Goal: Task Accomplishment & Management: Manage account settings

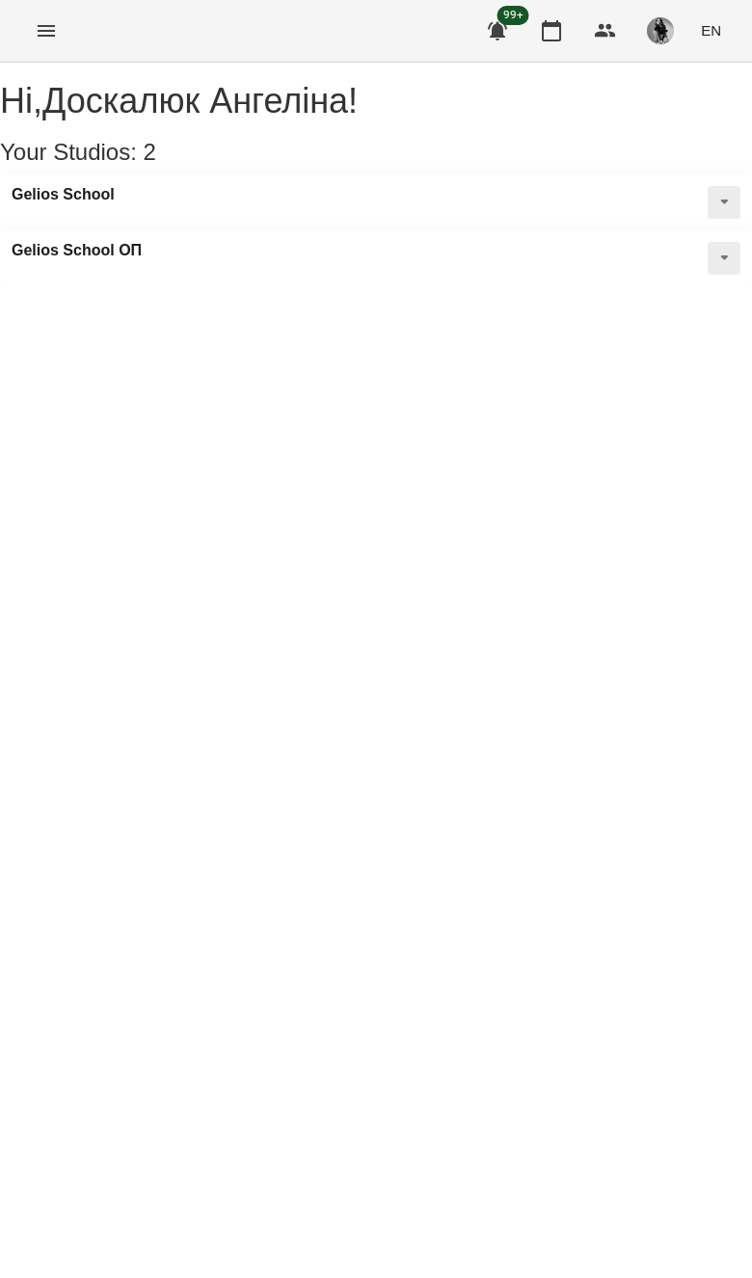
click at [80, 18] on div "For Business 99+ EN" at bounding box center [376, 31] width 752 height 62
click at [67, 33] on button "Menu" at bounding box center [46, 31] width 46 height 46
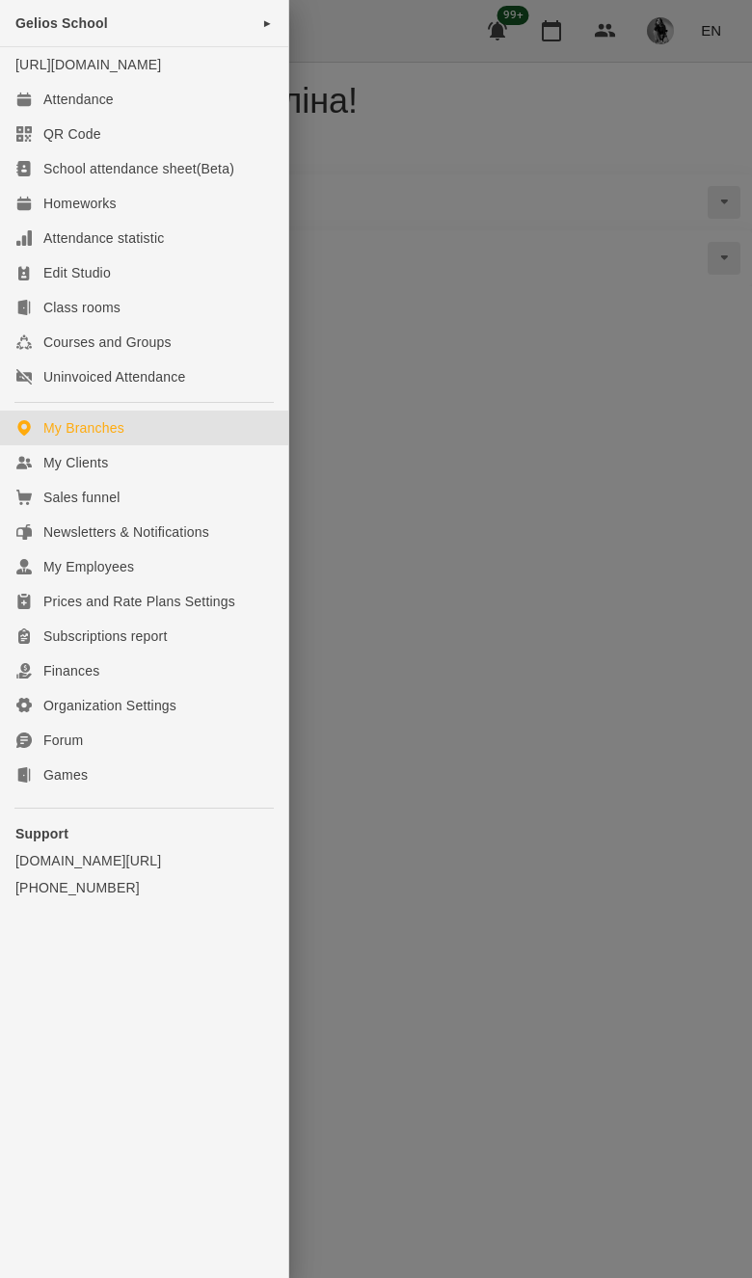
click at [192, 475] on link "My Clients" at bounding box center [144, 462] width 288 height 35
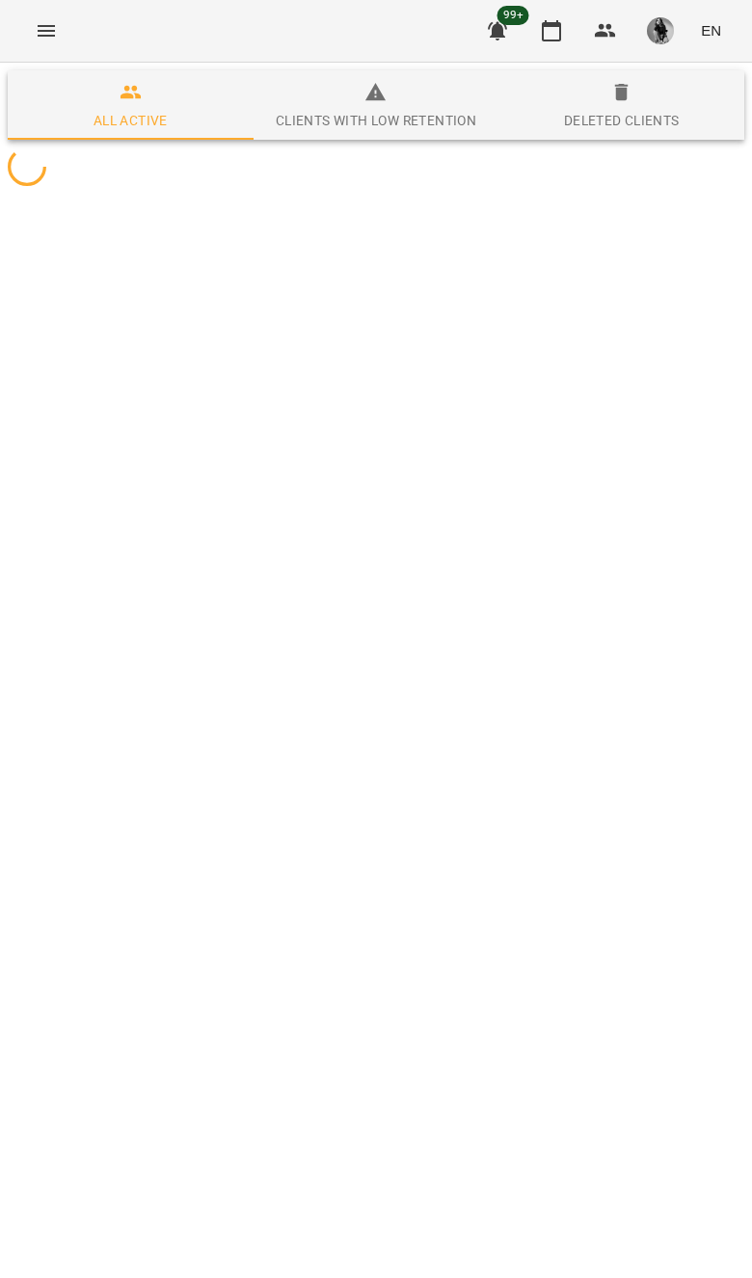
click at [647, 190] on div at bounding box center [376, 167] width 744 height 46
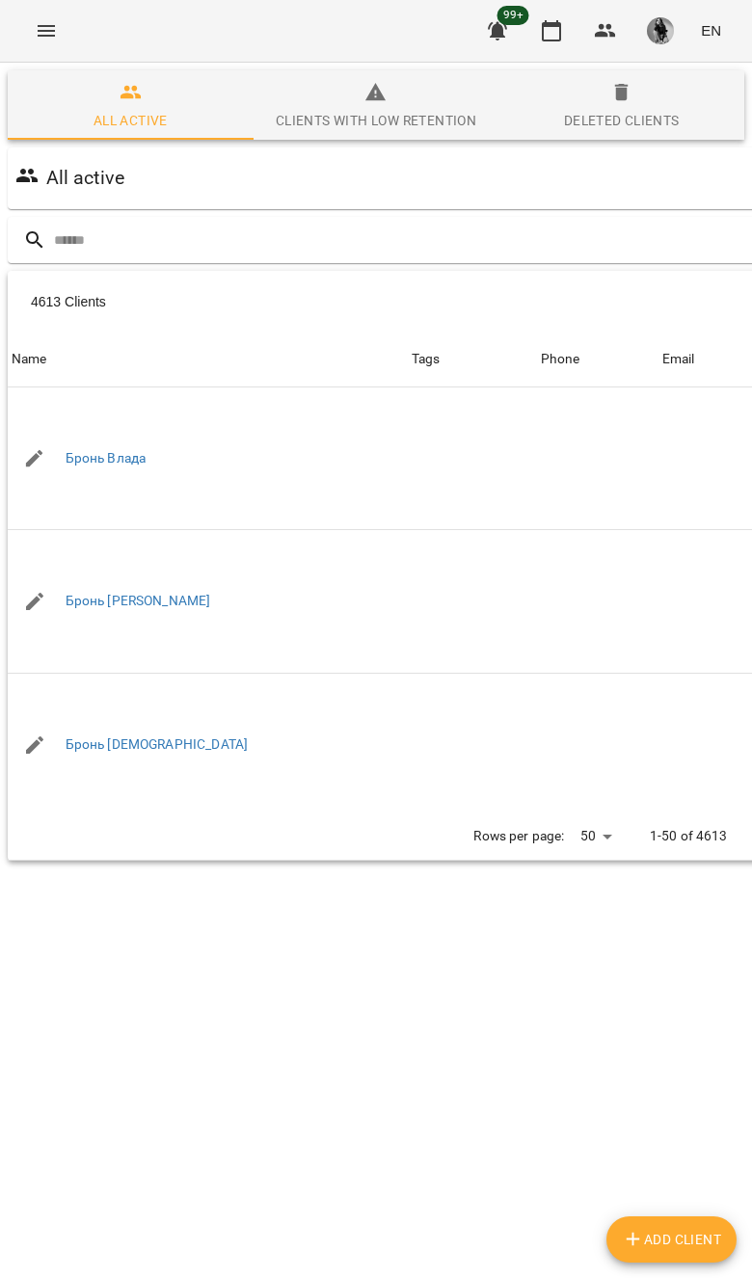
click at [597, 240] on input "text" at bounding box center [454, 241] width 800 height 32
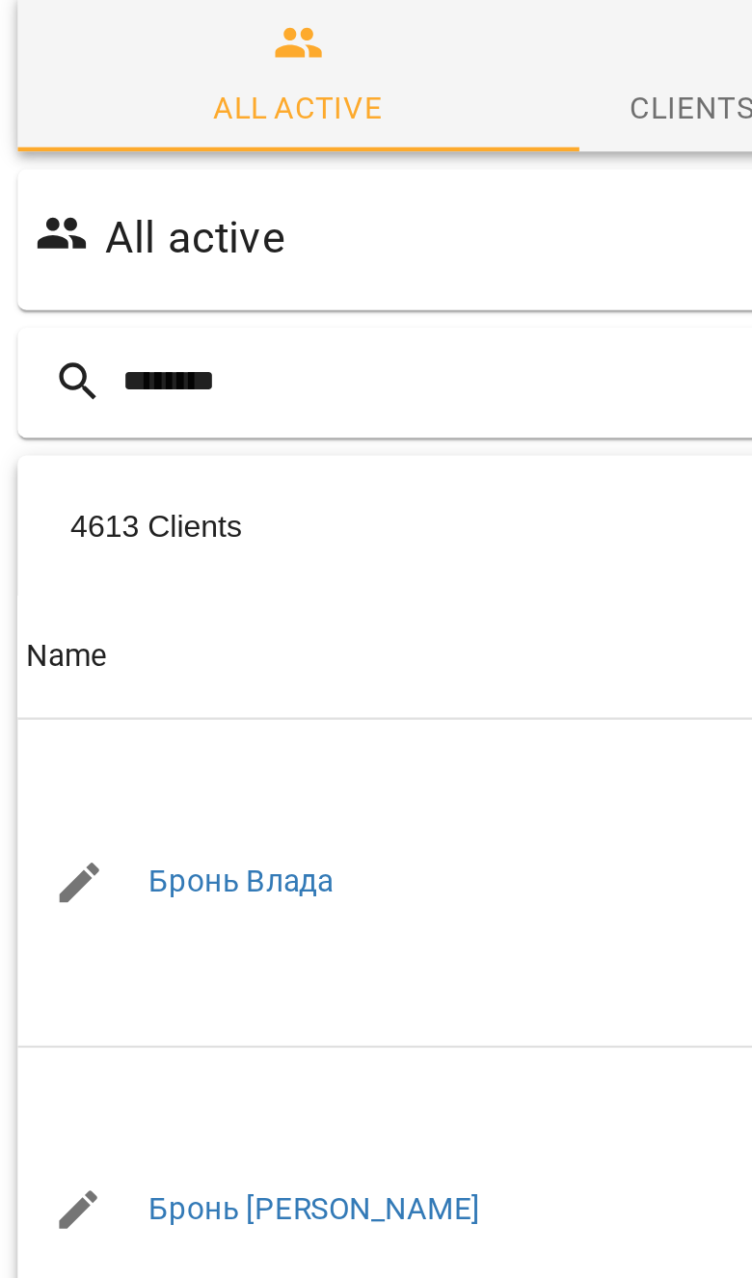
type input "********"
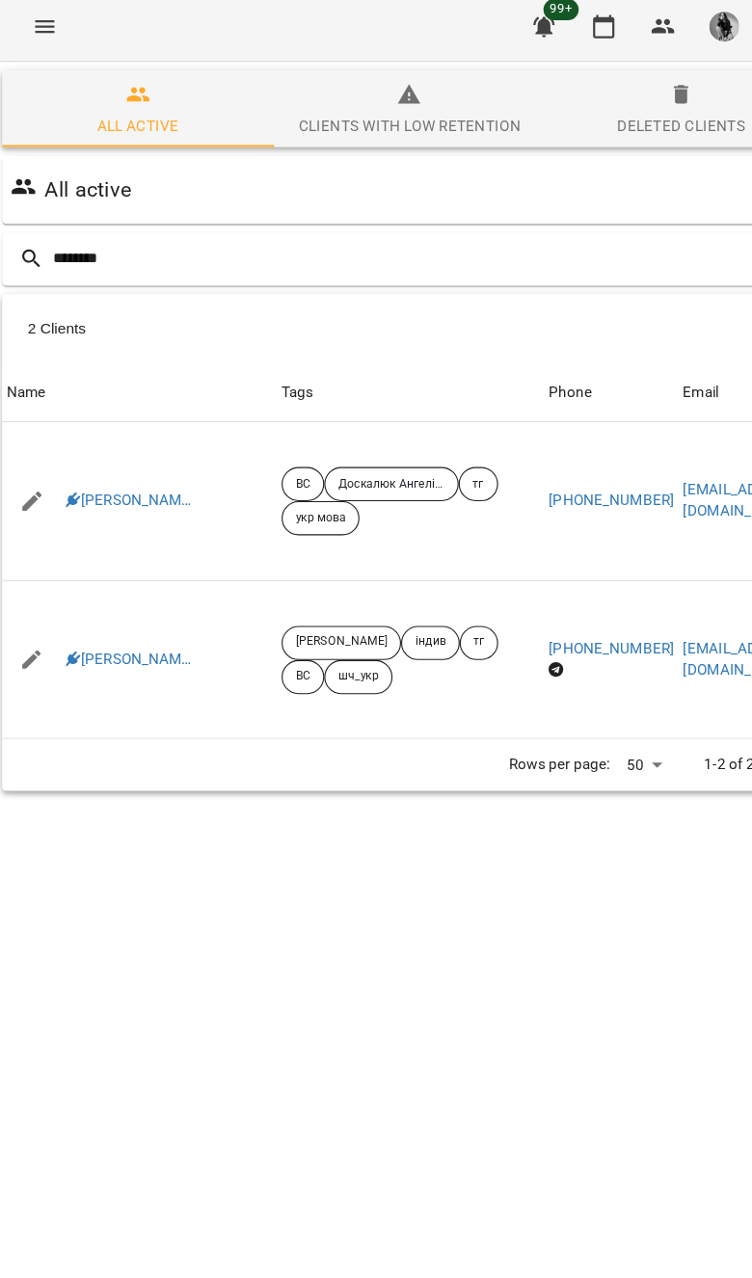
click at [151, 453] on link "Христинка Морозова" at bounding box center [124, 459] width 117 height 19
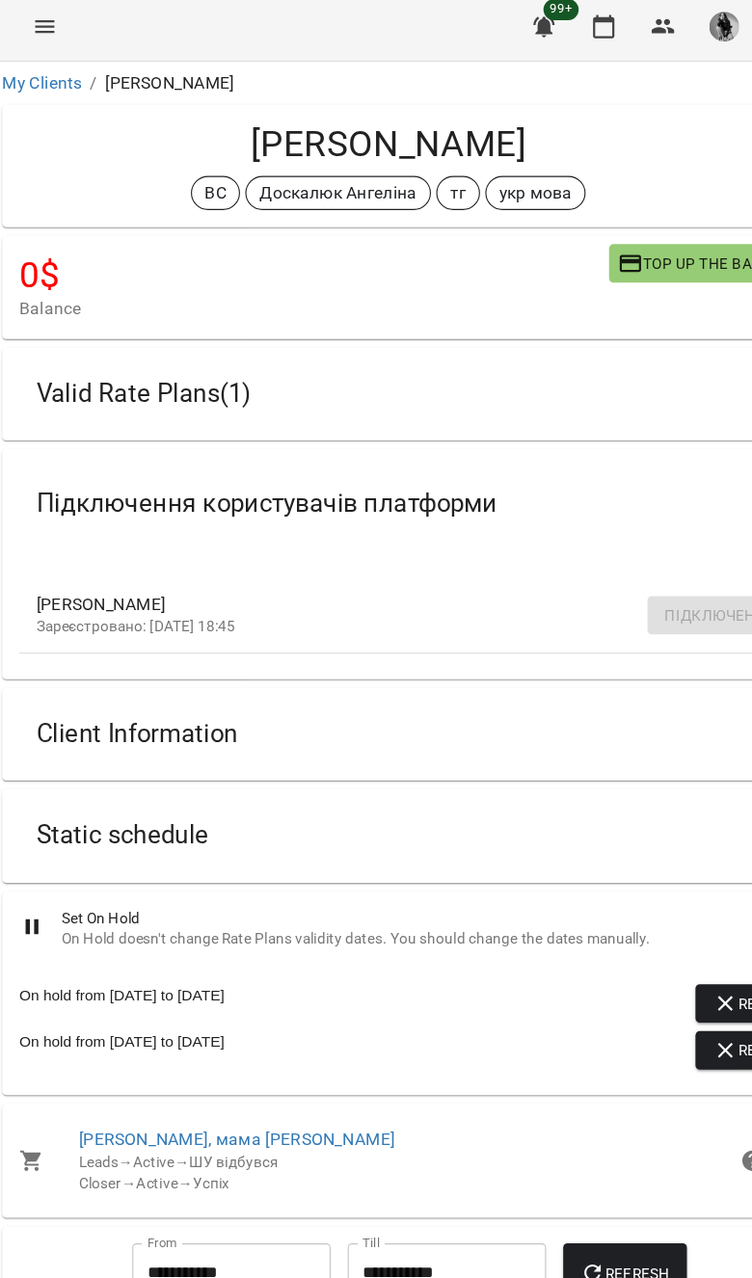
click at [592, 356] on div "Valid Rate Plans ( 1 )" at bounding box center [358, 363] width 671 height 61
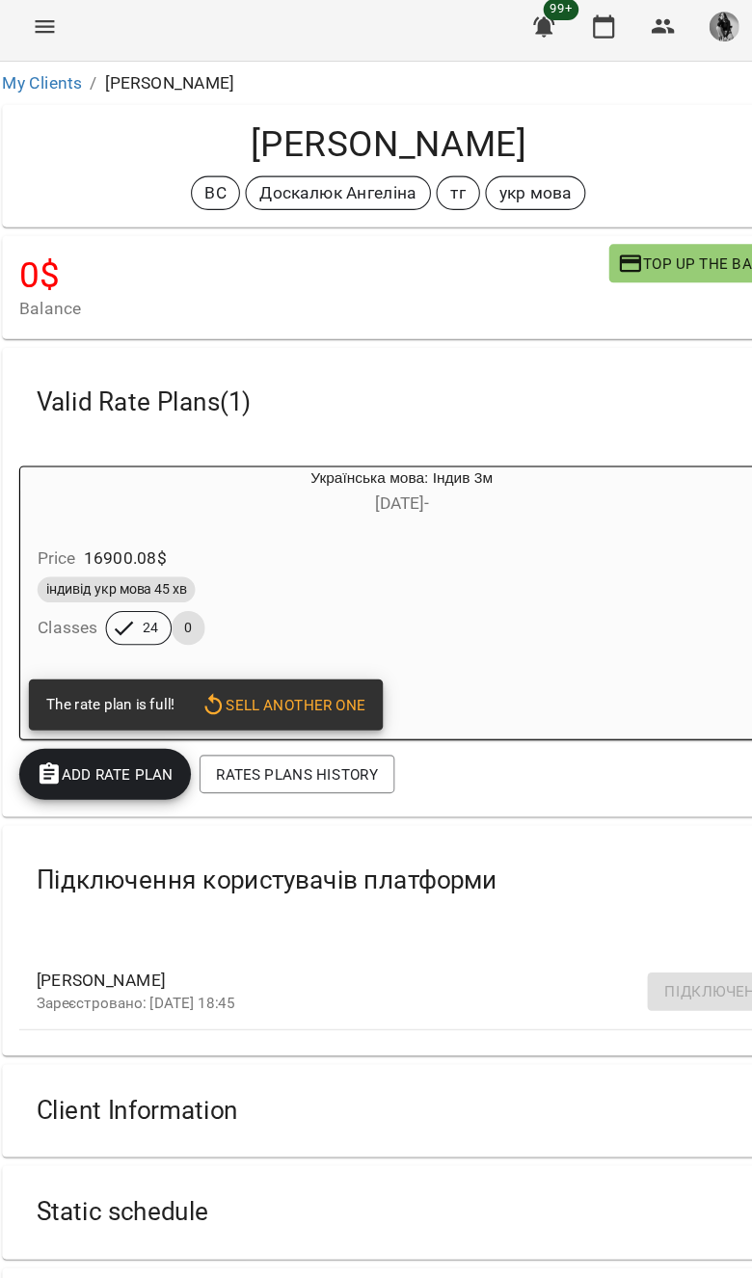
click at [275, 647] on span "Sell another one" at bounding box center [261, 643] width 149 height 23
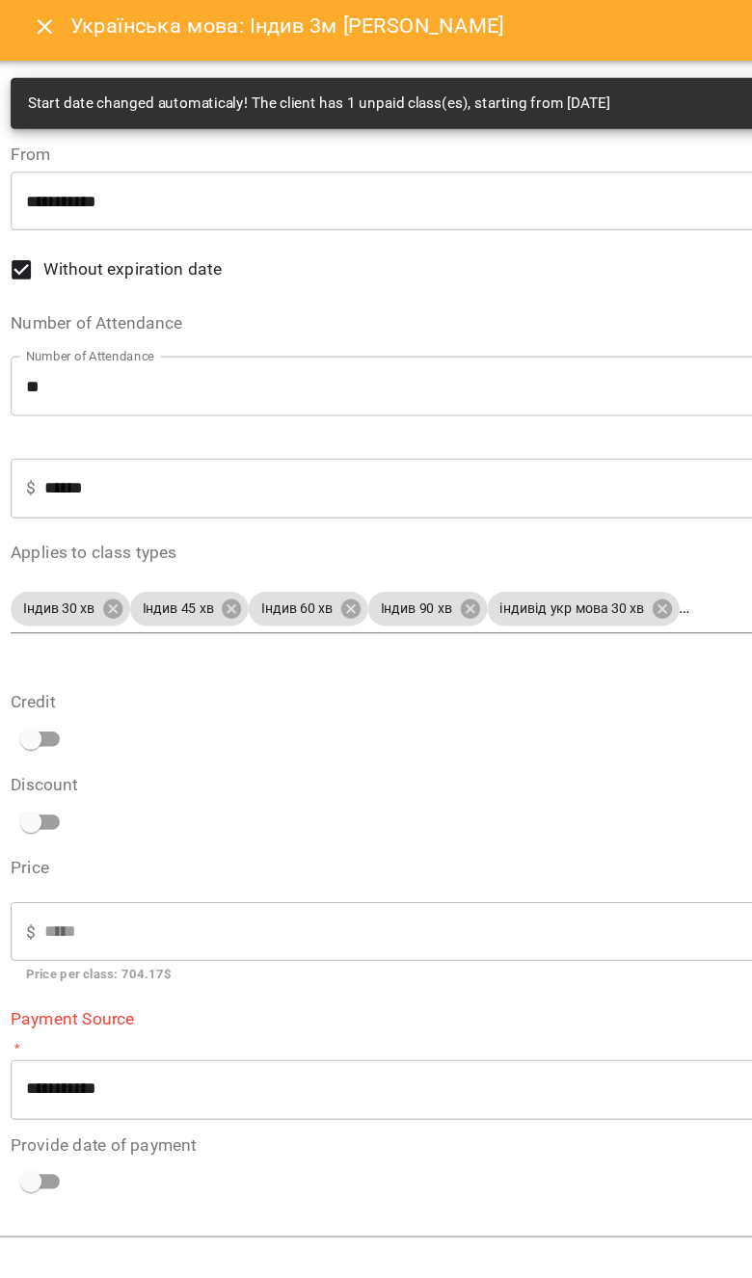
click at [495, 547] on body "For Business 99+ EN My Clients / Христинка Морозова Христинка Морозова ВС Доска…" at bounding box center [376, 670] width 752 height 1341
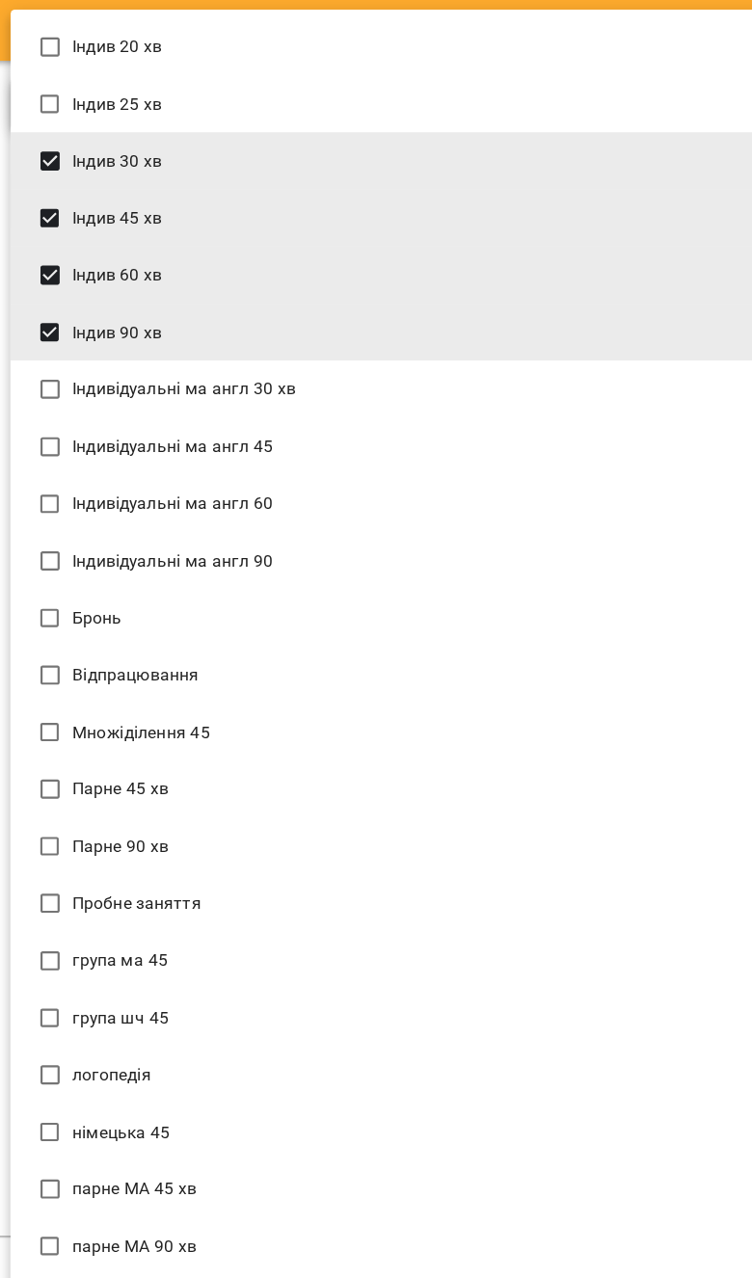
scroll to position [1566, 0]
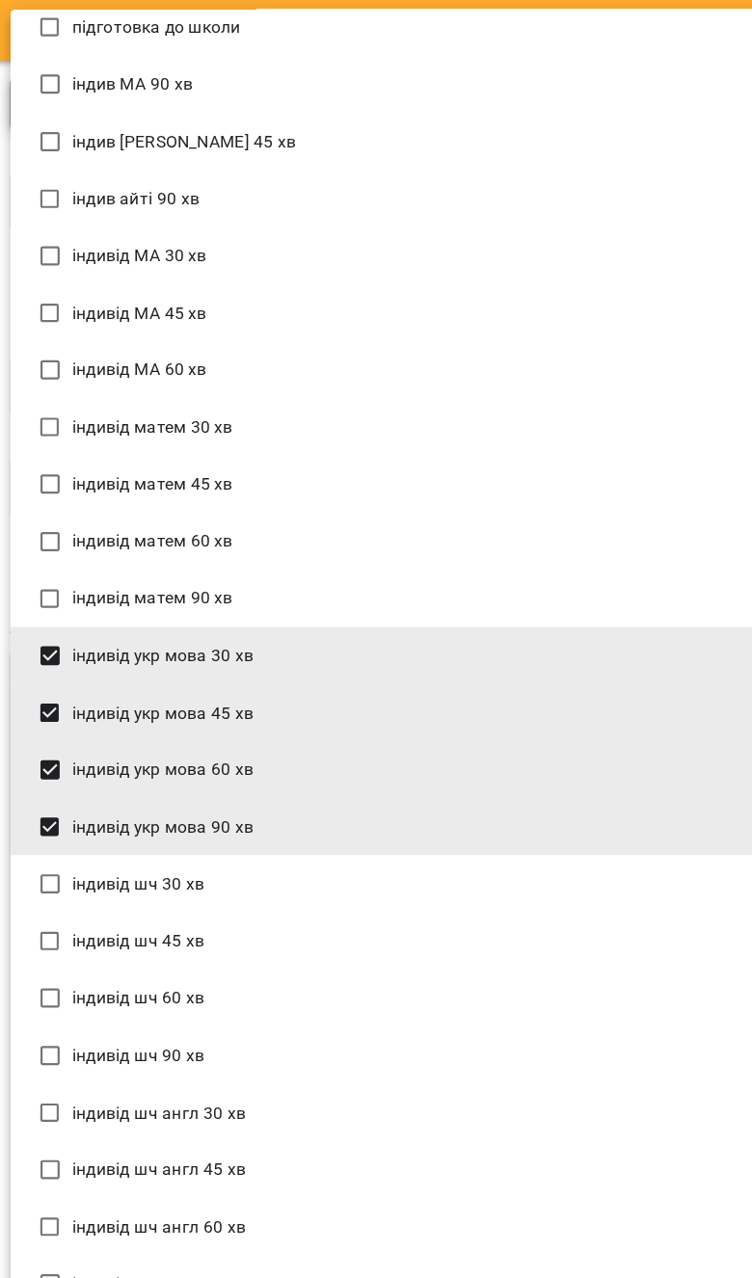
click at [397, 626] on li "індивід укр мова 45 хв" at bounding box center [375, 652] width 721 height 52
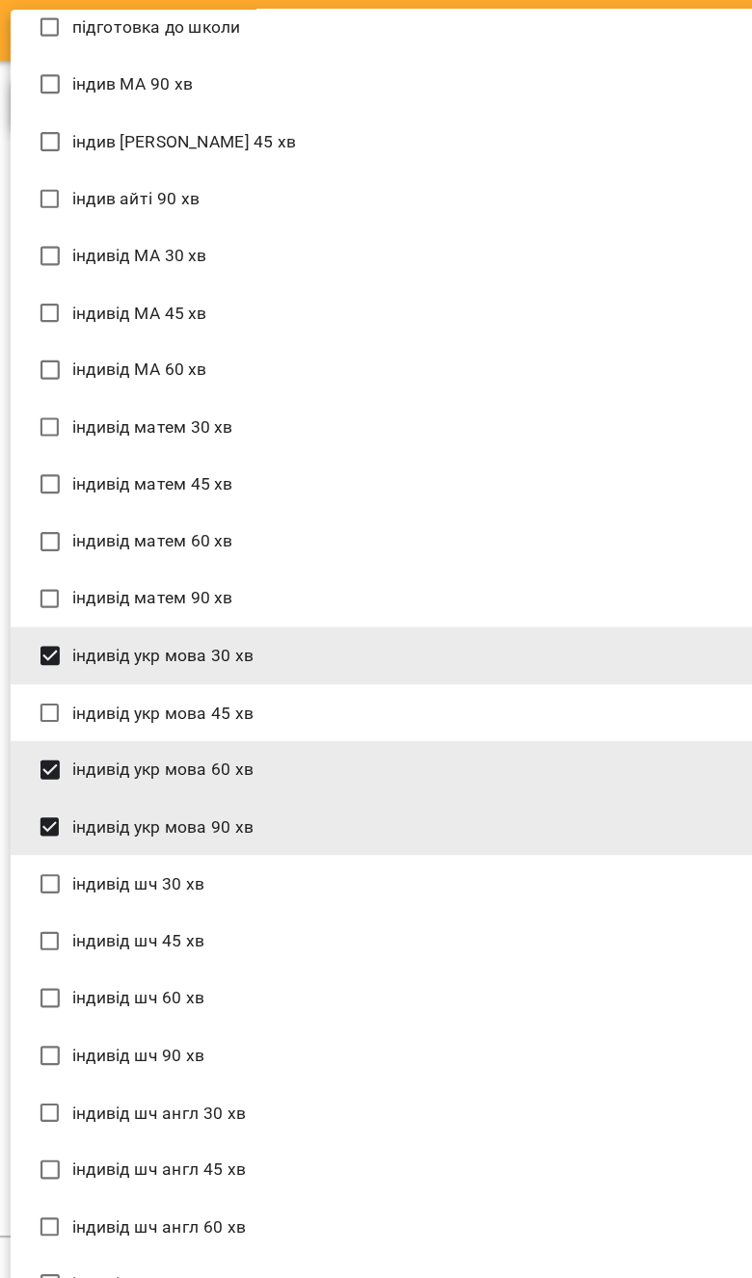
click at [444, 600] on li "індивід укр мова 30 хв" at bounding box center [375, 600] width 721 height 52
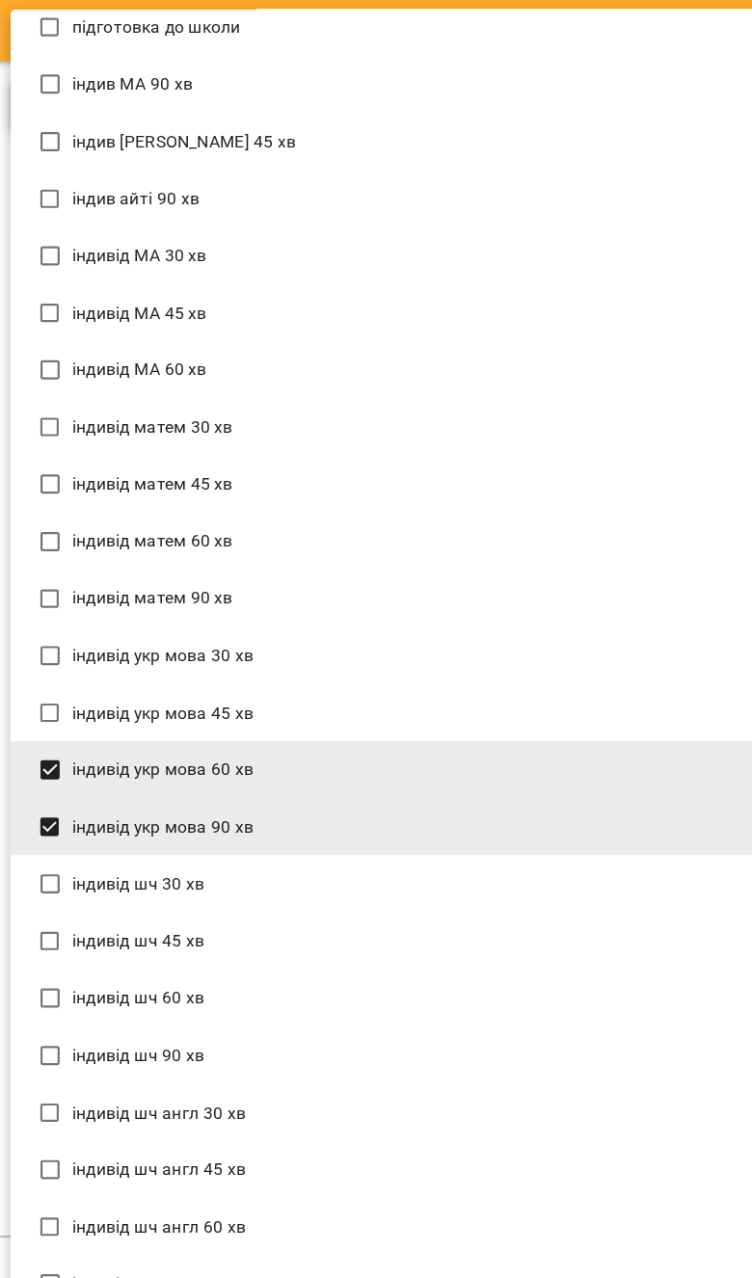
click at [426, 655] on li "індивід укр мова 45 хв" at bounding box center [375, 652] width 721 height 52
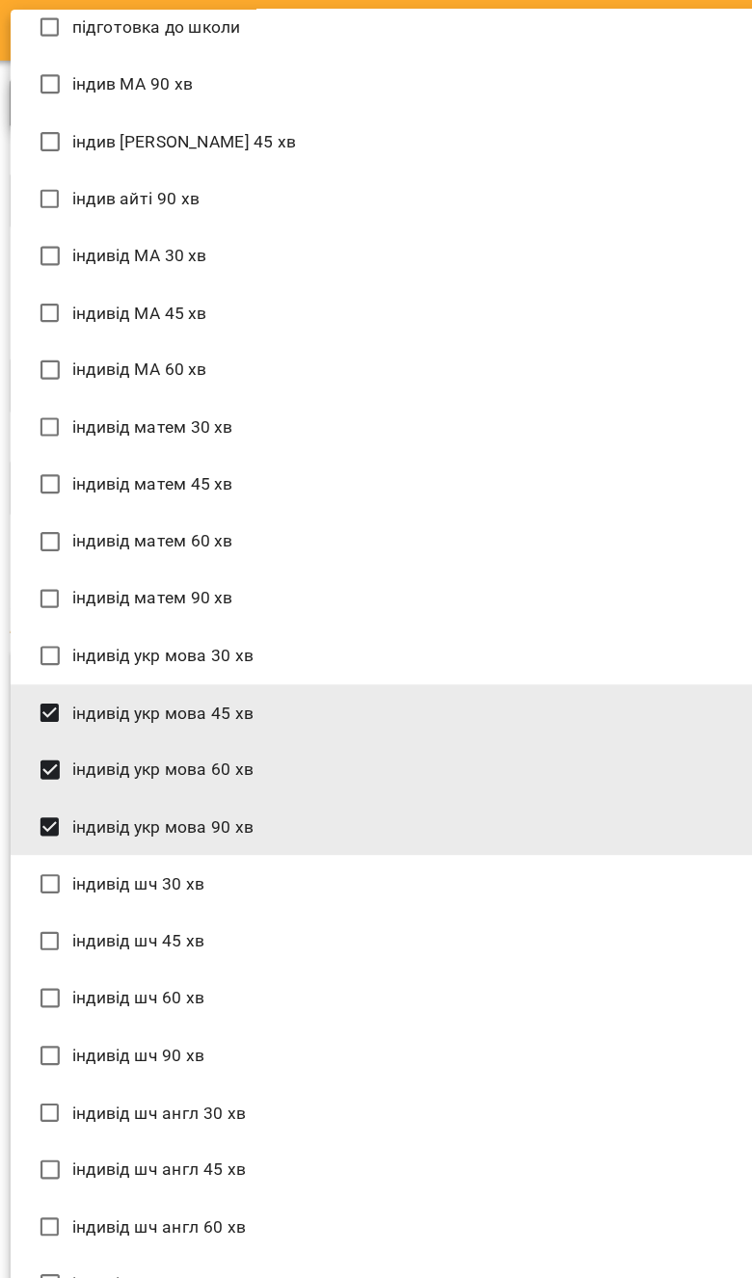
click at [436, 707] on li "індивід укр мова 60 хв" at bounding box center [375, 703] width 721 height 52
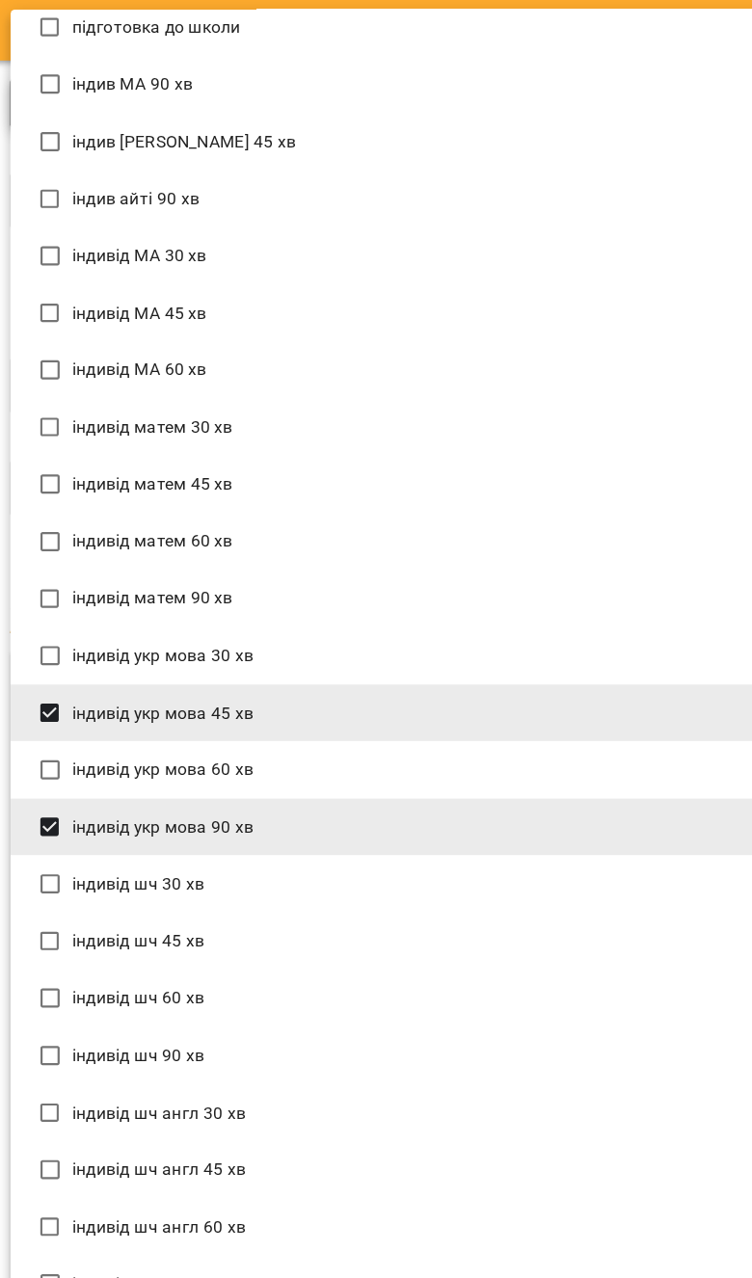
click at [433, 761] on li "індивід укр мова 90 хв" at bounding box center [375, 755] width 721 height 52
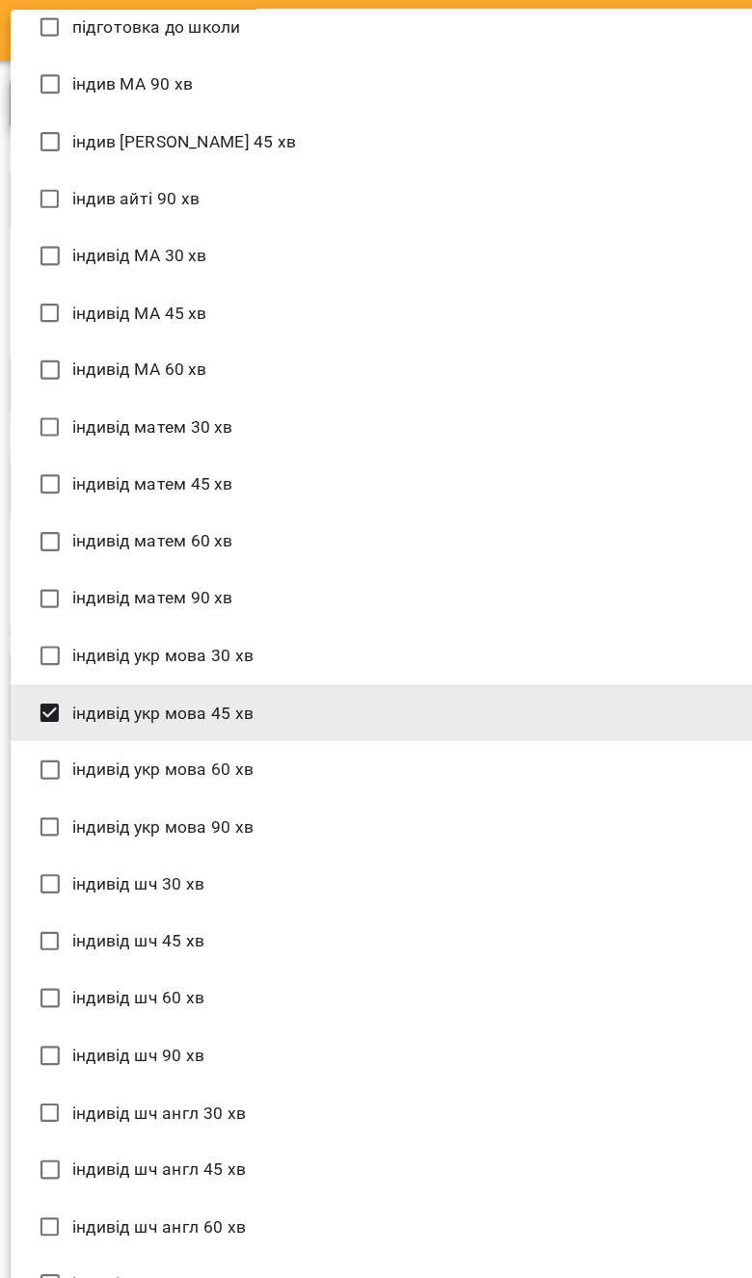
click at [664, 1143] on li "індивід шч англ 90 хв" at bounding box center [375, 1167] width 721 height 52
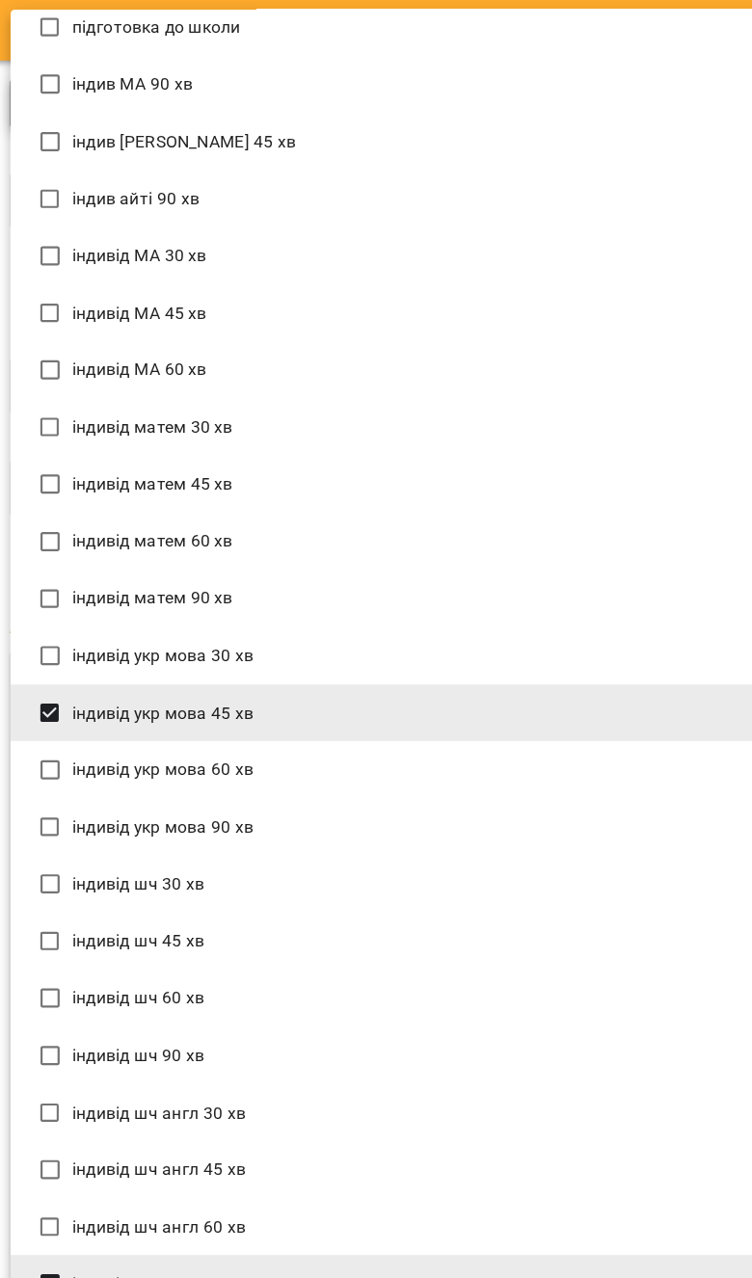
click at [617, 1141] on li "індивід шч англ 90 хв" at bounding box center [375, 1167] width 721 height 52
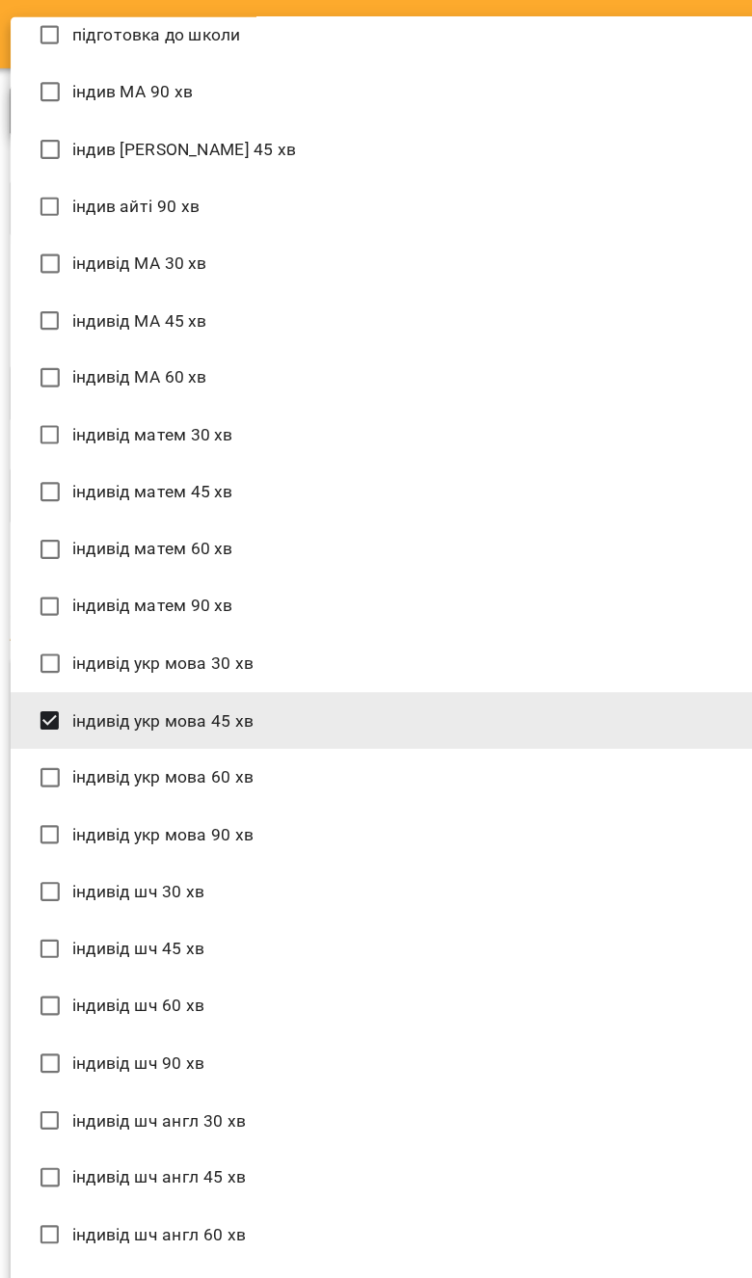
click at [610, 11] on div at bounding box center [376, 639] width 752 height 1278
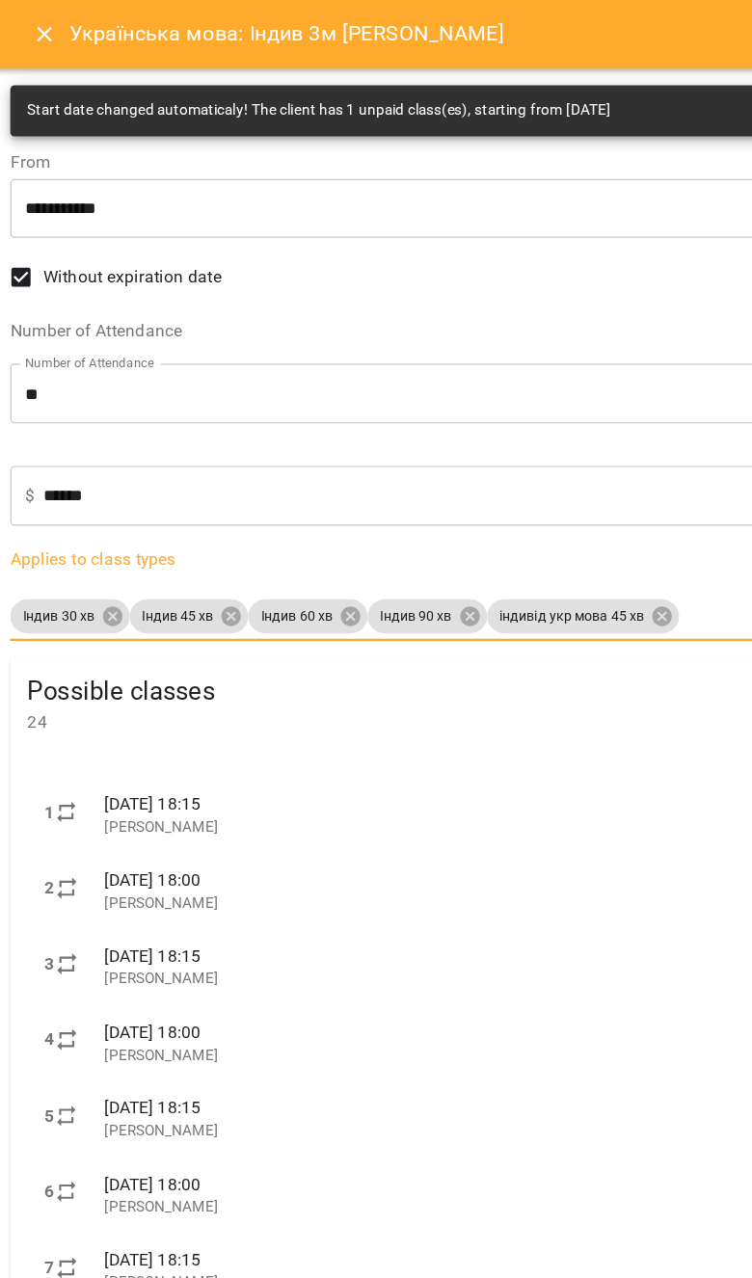
click at [534, 549] on body "For Business 99+ EN My Clients / Христинка Морозова Христинка Морозова ВС Доска…" at bounding box center [376, 670] width 752 height 1341
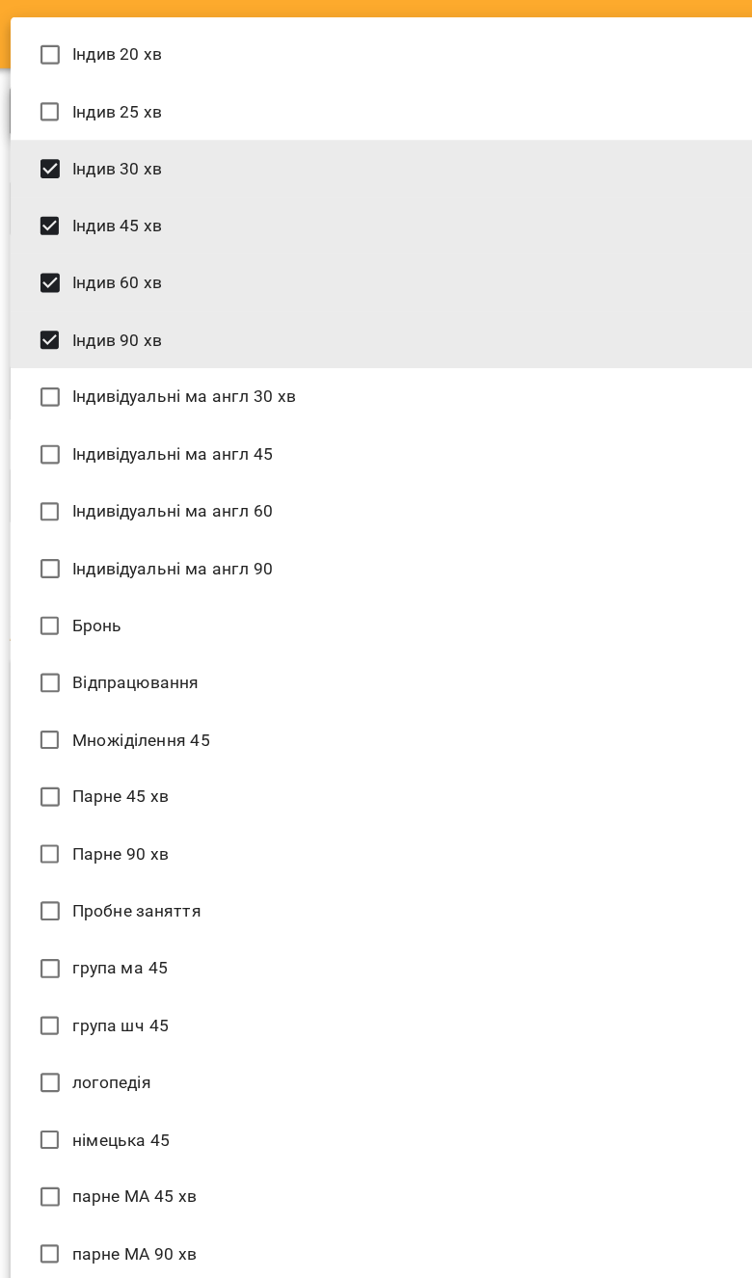
scroll to position [0, 0]
click at [411, 279] on li "Індив 60 хв" at bounding box center [375, 255] width 721 height 52
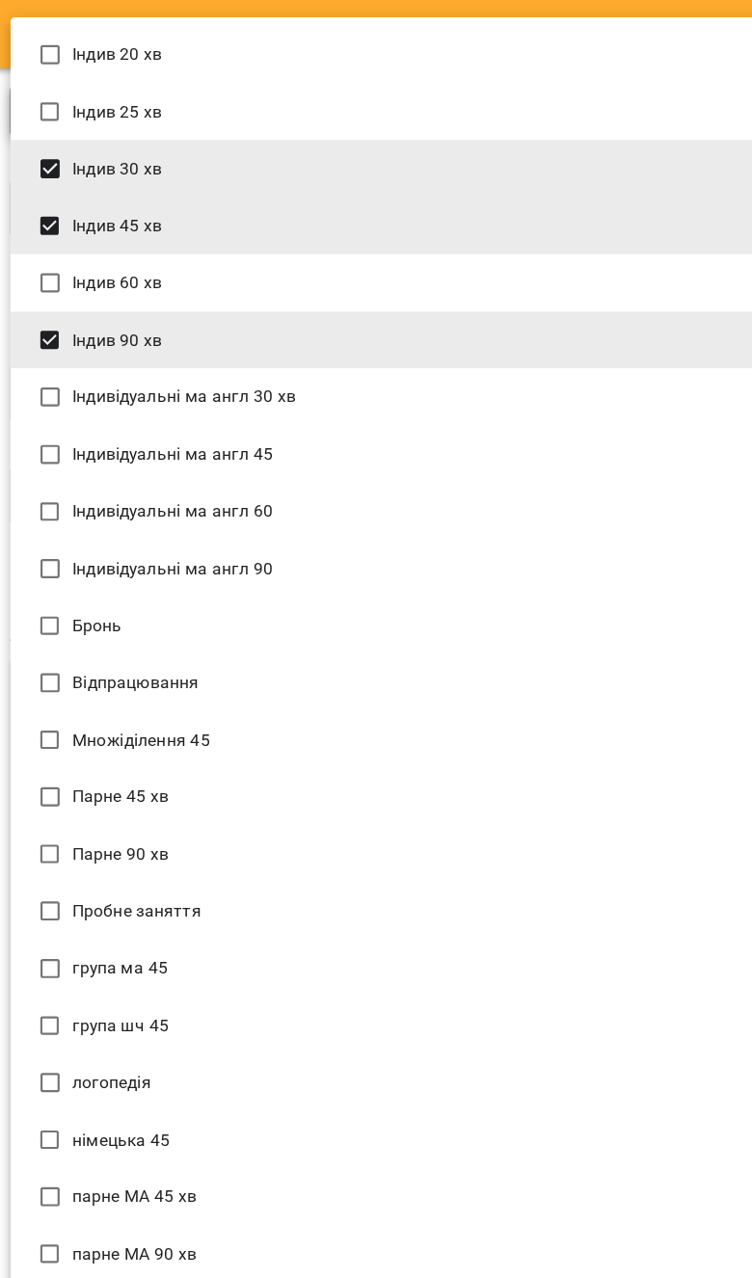
click at [447, 185] on li "Індив 45 хв" at bounding box center [375, 204] width 721 height 52
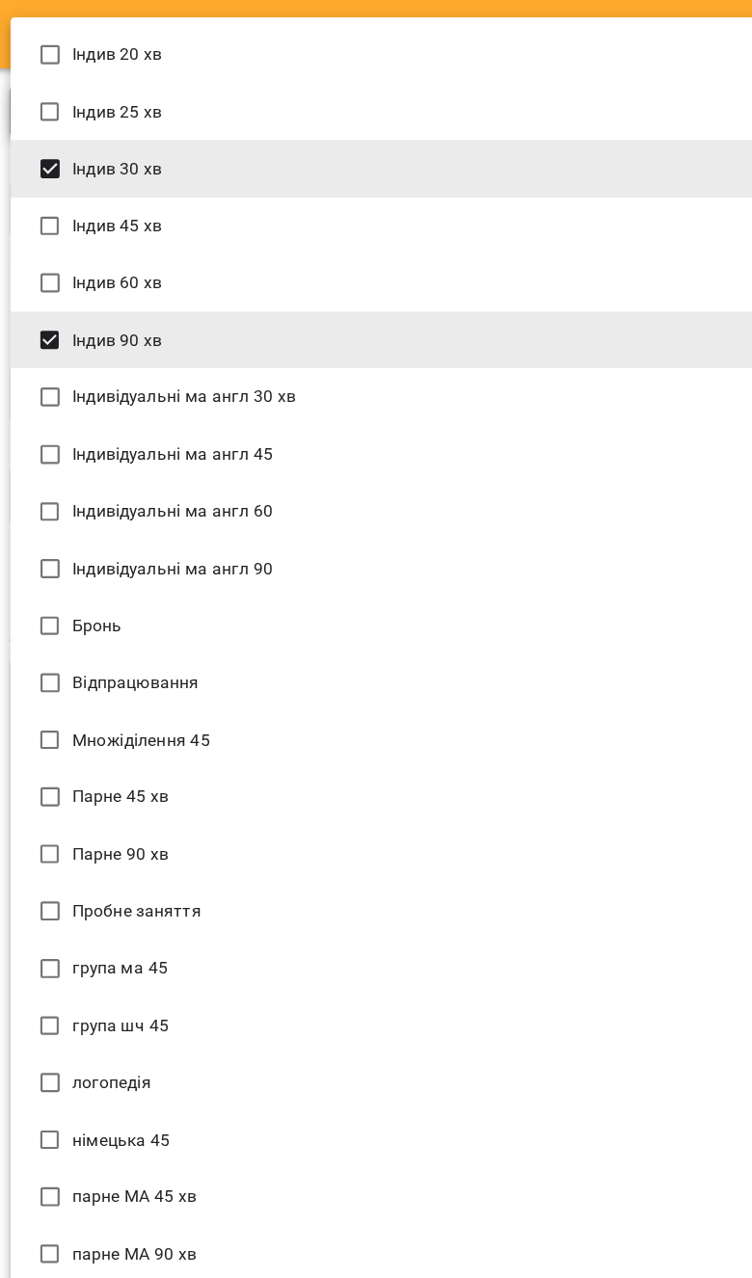
click at [458, 156] on li "Індив 30 хв" at bounding box center [375, 152] width 721 height 52
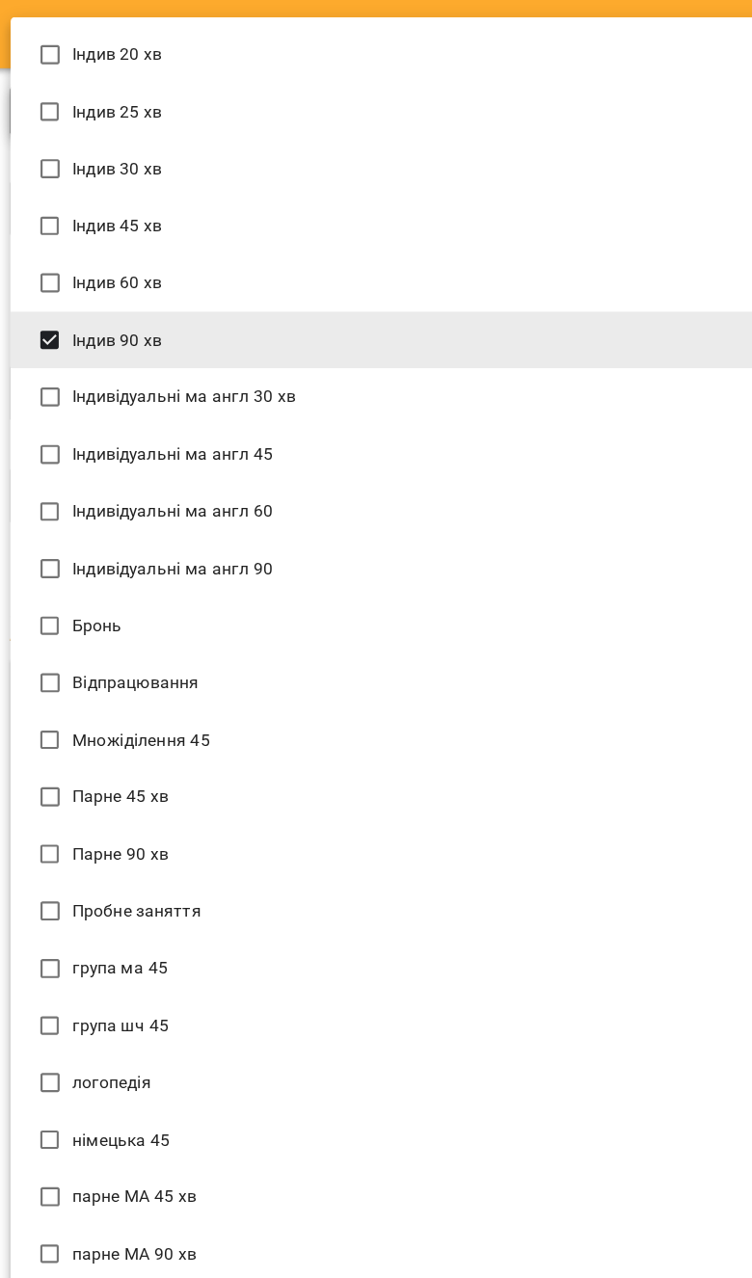
click at [439, 313] on li "Індив 90 хв" at bounding box center [375, 307] width 721 height 52
type input "**********"
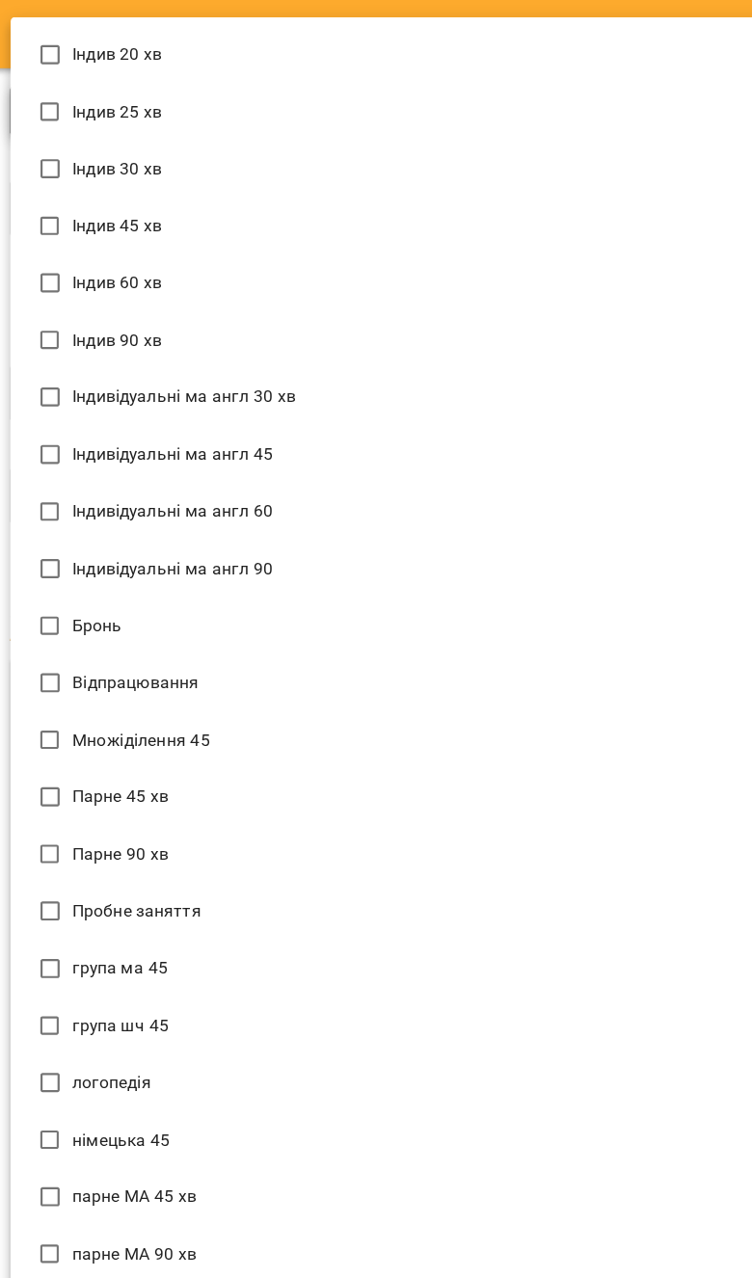
click at [634, 9] on div at bounding box center [376, 639] width 752 height 1278
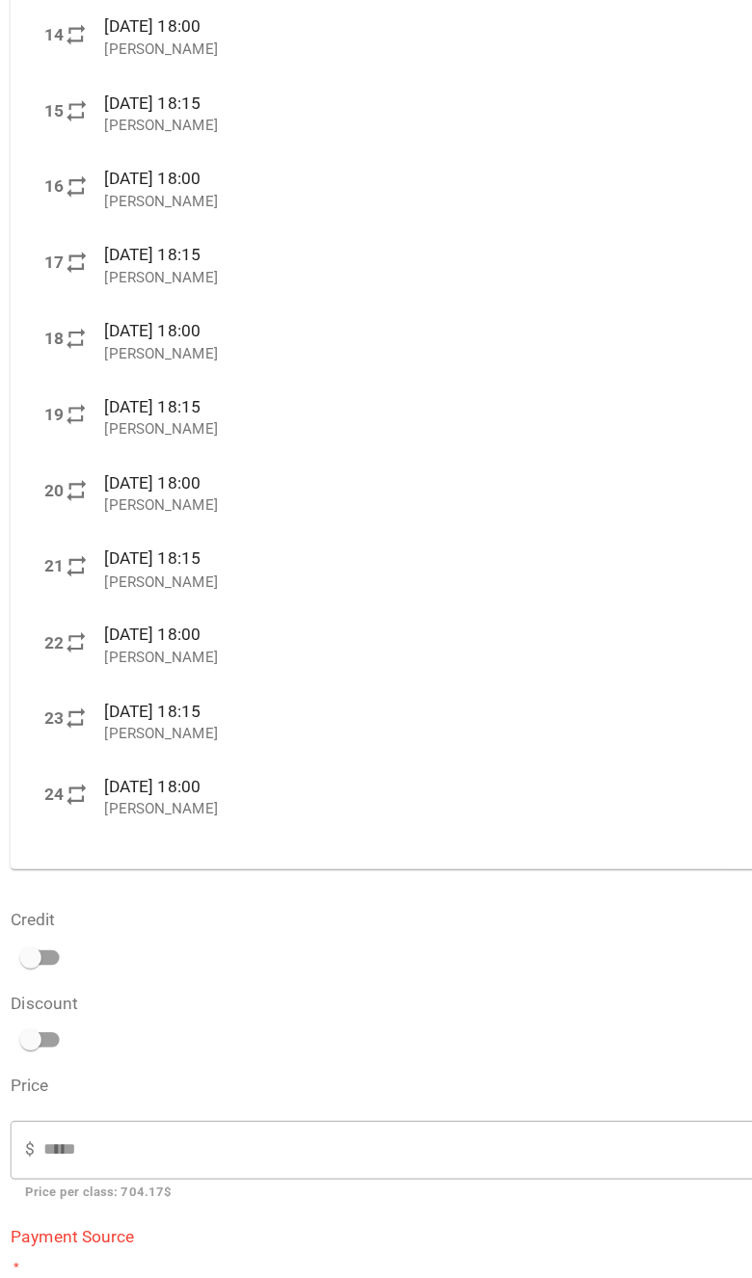
scroll to position [1482, 0]
click at [208, 1155] on select "**********" at bounding box center [375, 1182] width 721 height 54
select select "****"
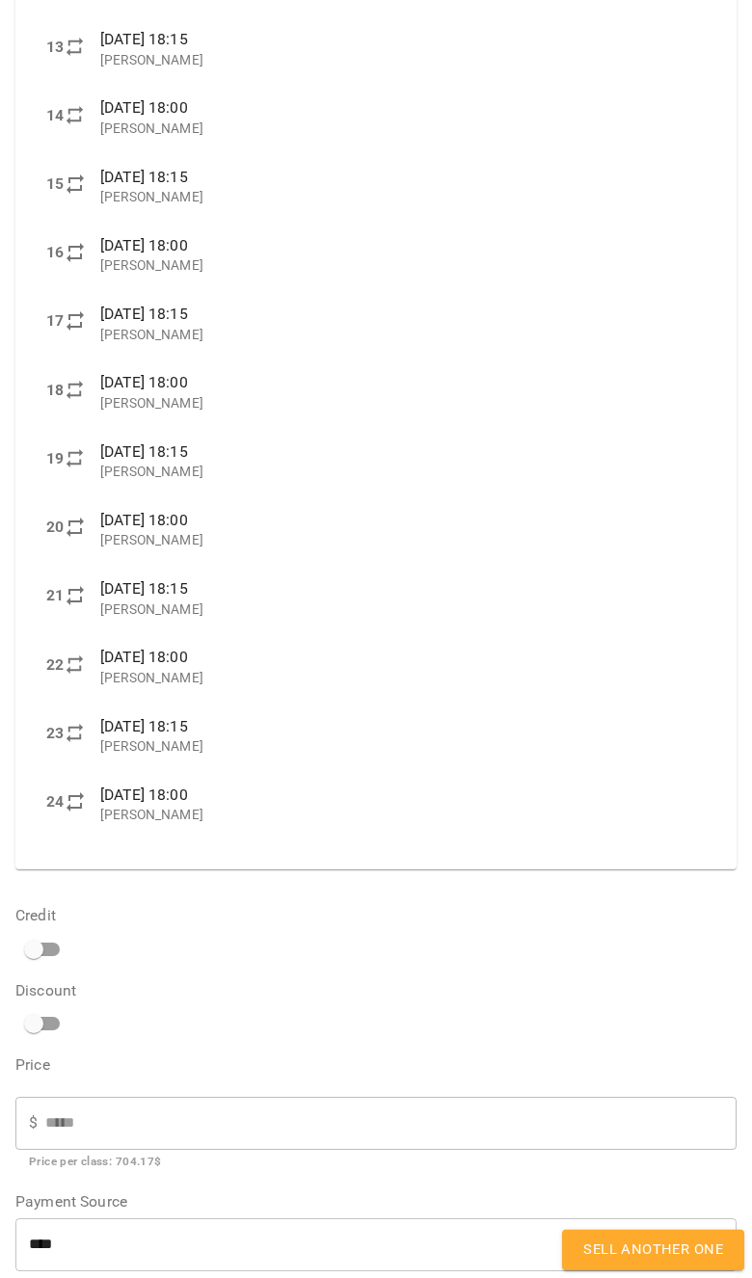
scroll to position [55, 0]
click at [666, 1242] on span "Sell another one" at bounding box center [653, 1250] width 140 height 25
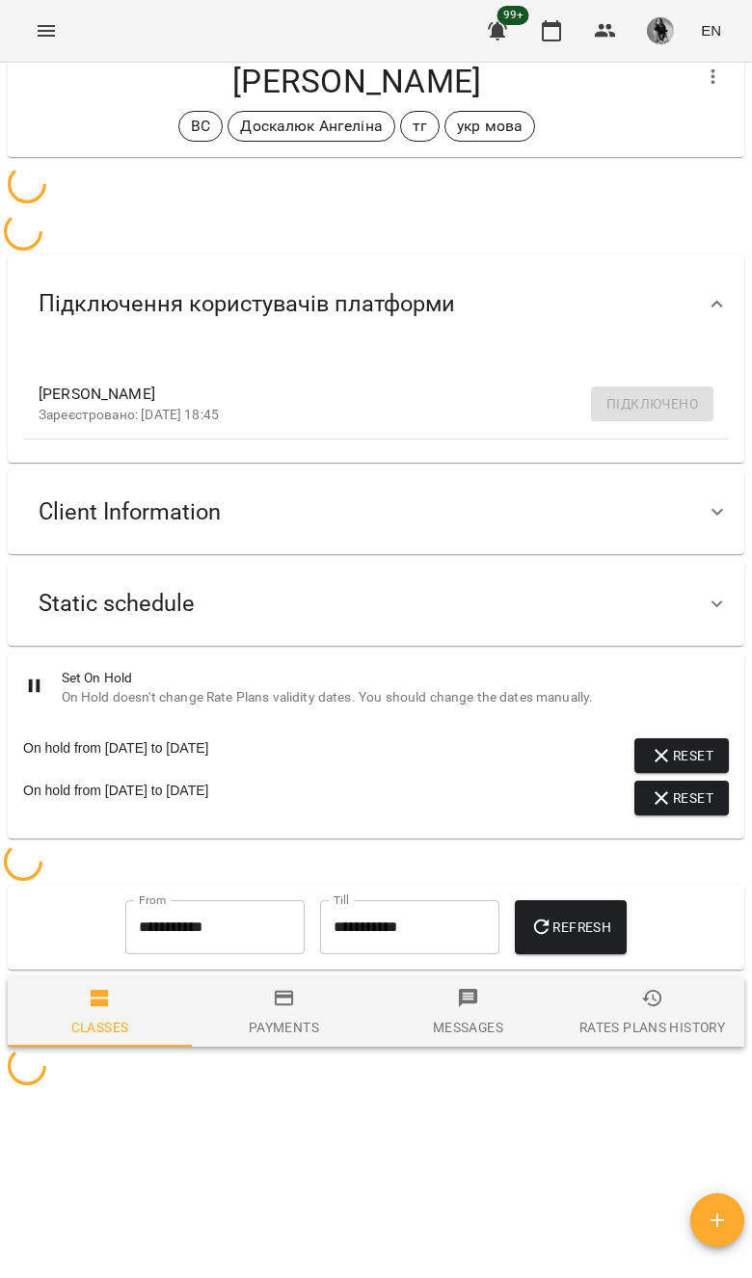
scroll to position [0, 0]
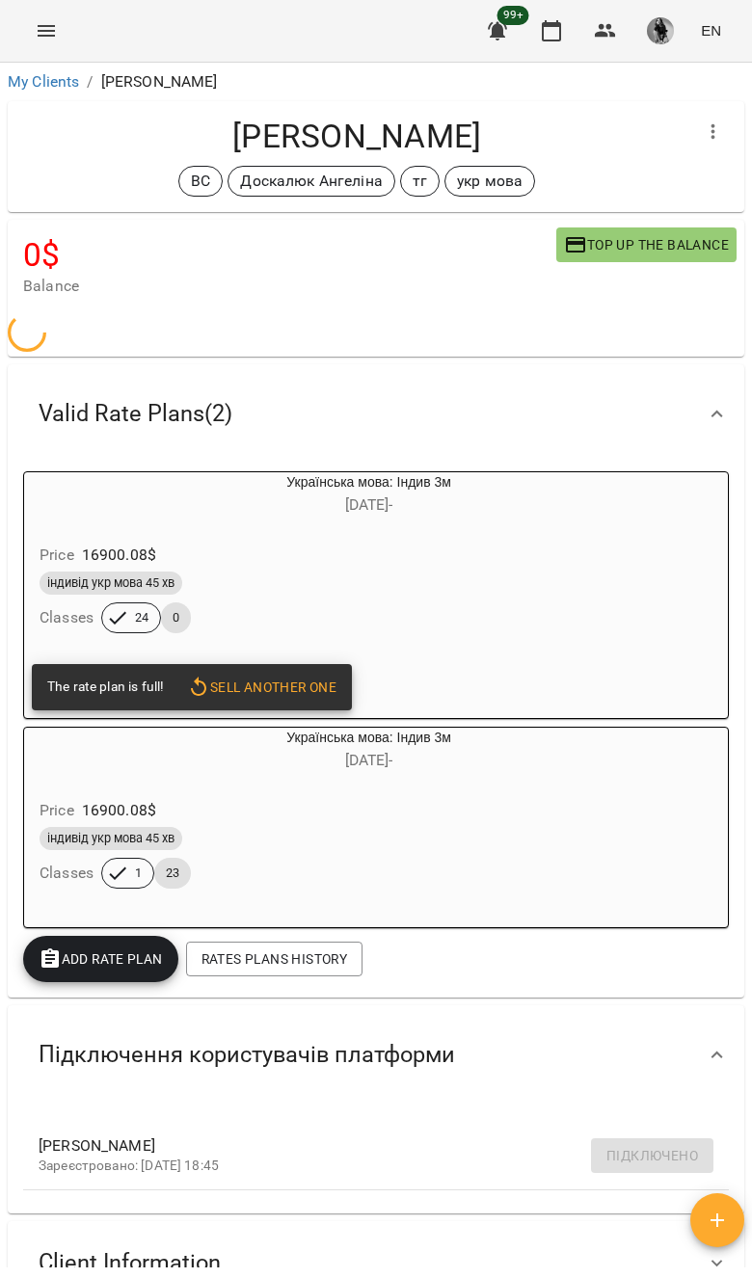
click at [606, 585] on div "індивід укр мова 45 хв Classes 24 0" at bounding box center [323, 602] width 574 height 69
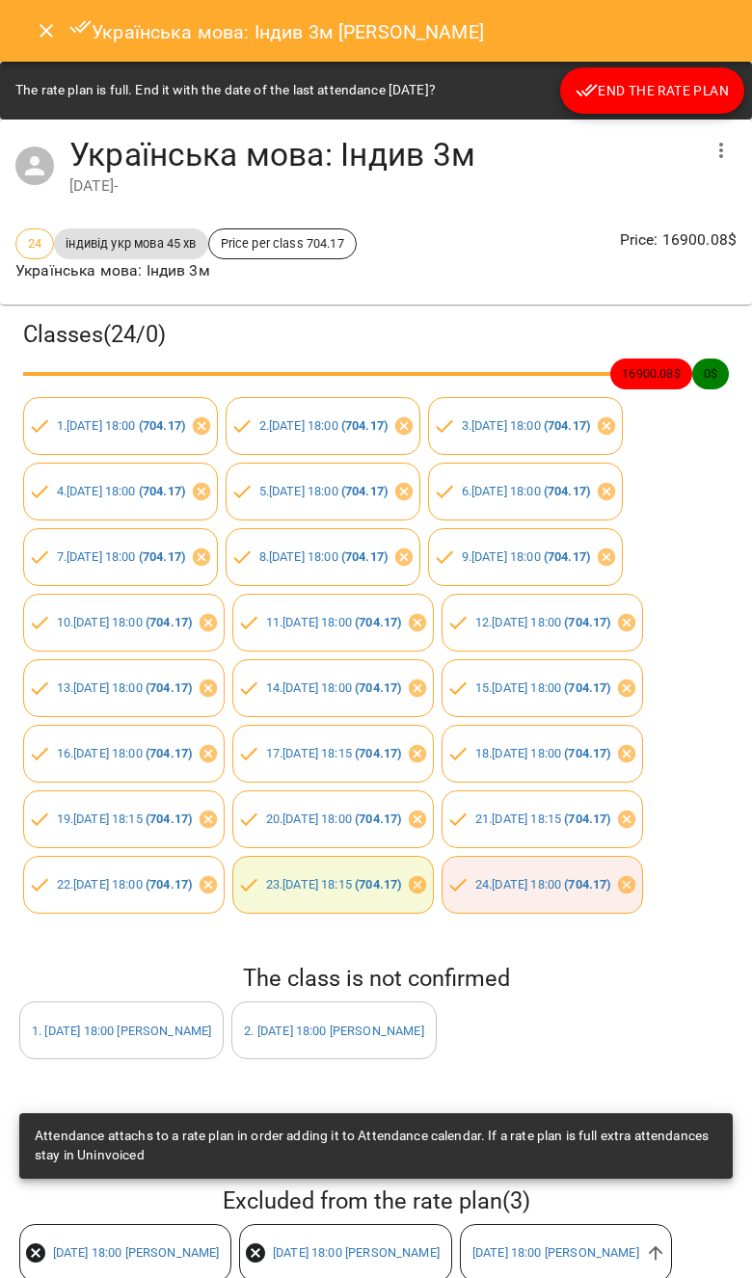
click at [690, 113] on button "End the rate plan" at bounding box center [652, 90] width 184 height 46
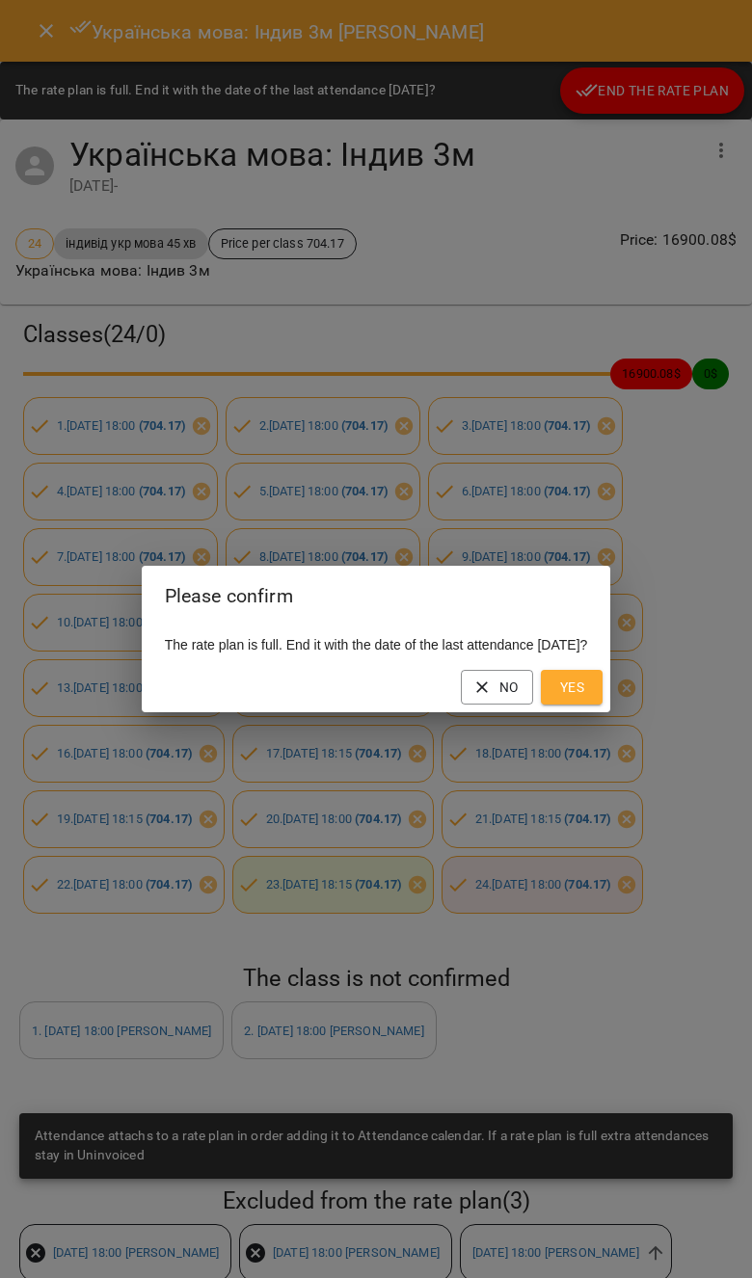
click at [602, 689] on button "Yes" at bounding box center [572, 687] width 62 height 35
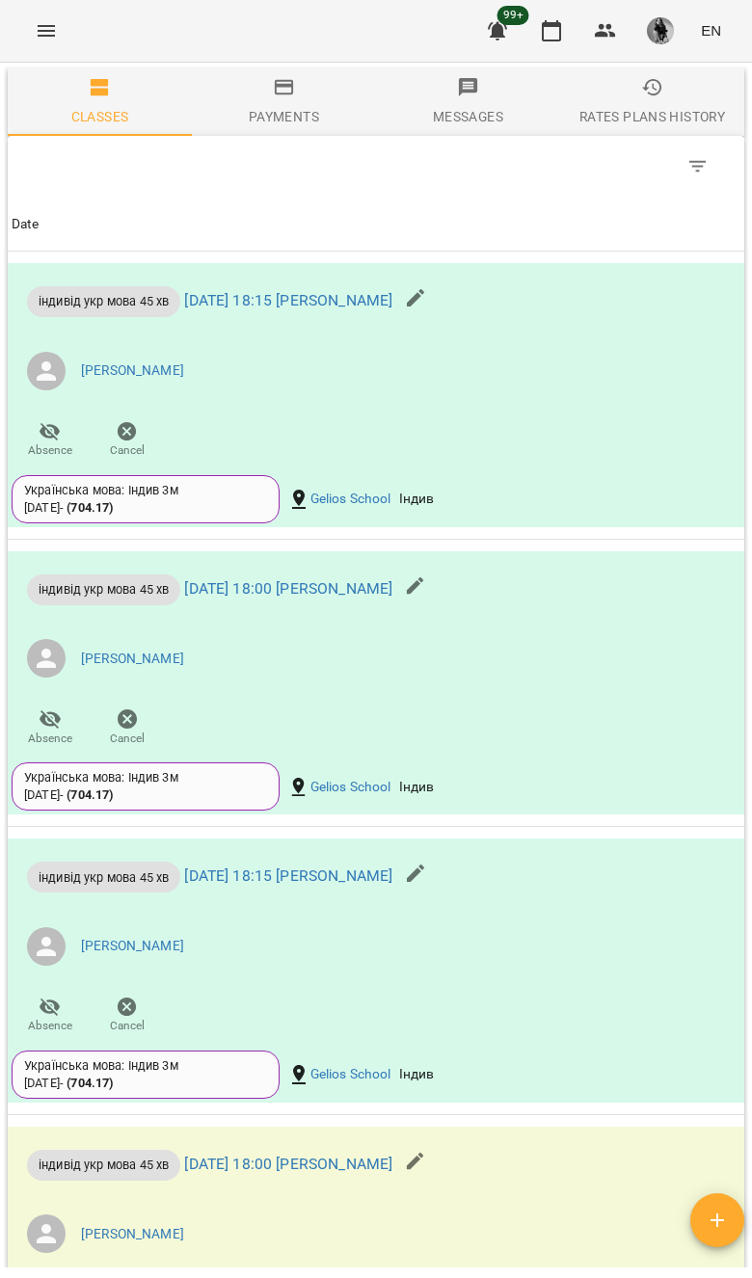
scroll to position [1717, 0]
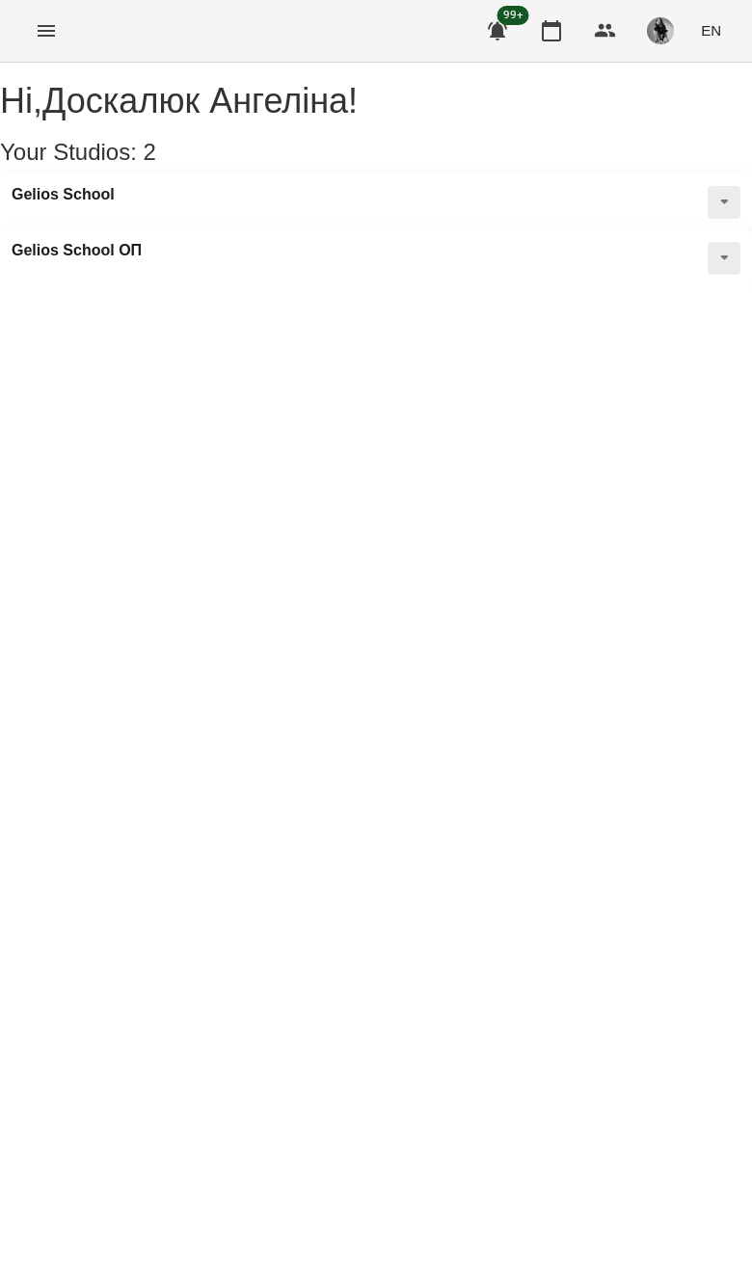
click at [51, 31] on icon "Menu" at bounding box center [46, 31] width 17 height 12
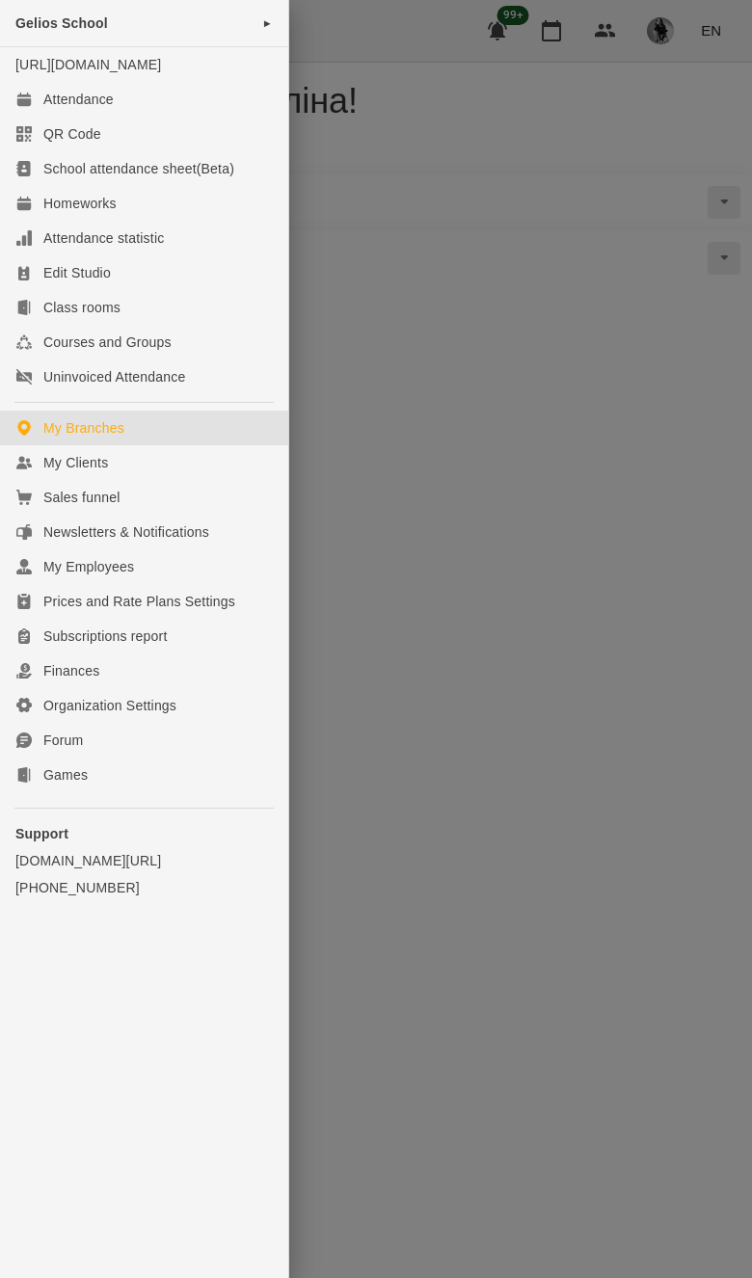
click at [183, 480] on link "My Clients" at bounding box center [144, 462] width 288 height 35
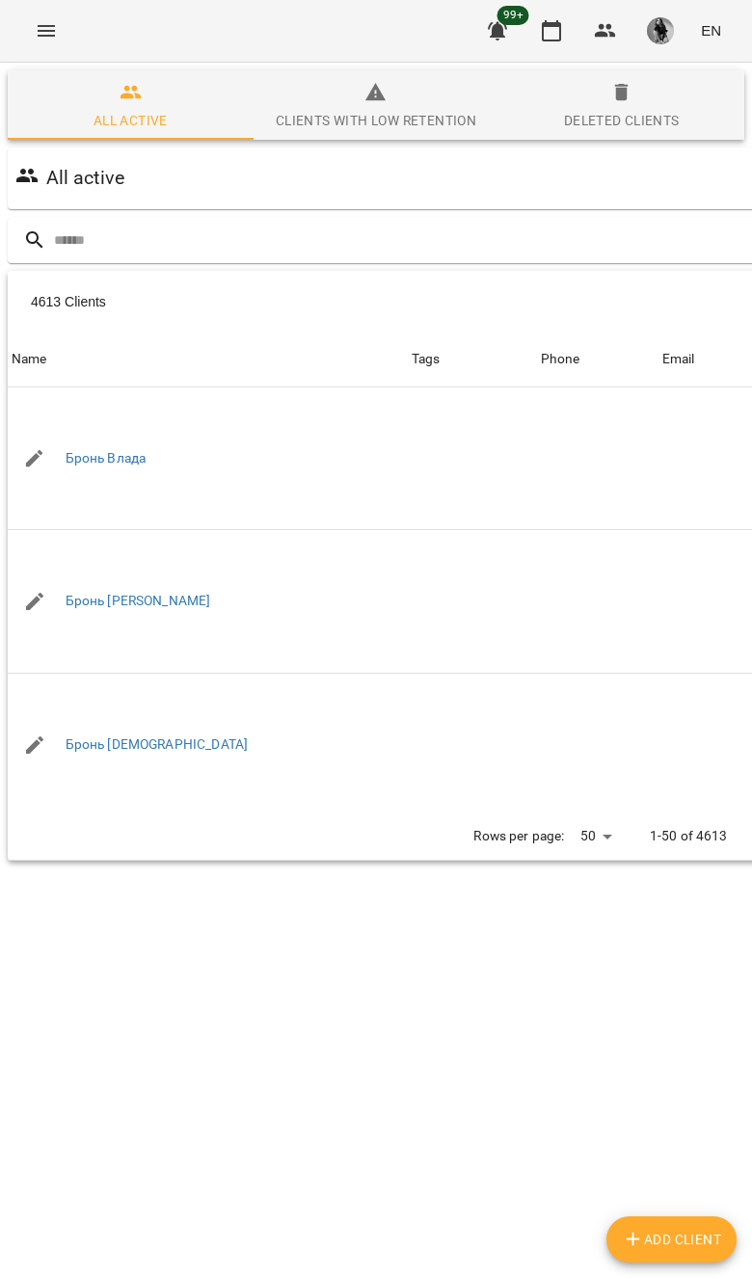
click at [599, 292] on div "Table Toolbar" at bounding box center [643, 302] width 389 height 46
click at [541, 249] on input "text" at bounding box center [454, 241] width 800 height 32
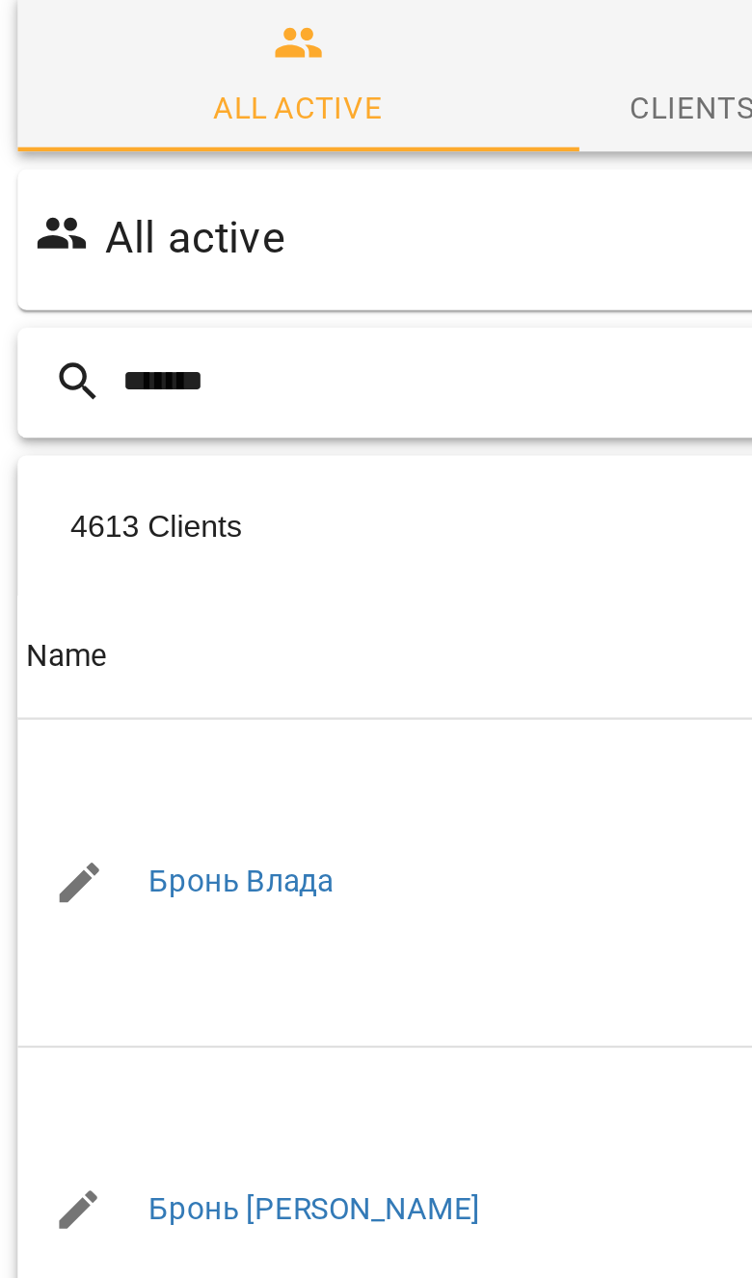
type input "*******"
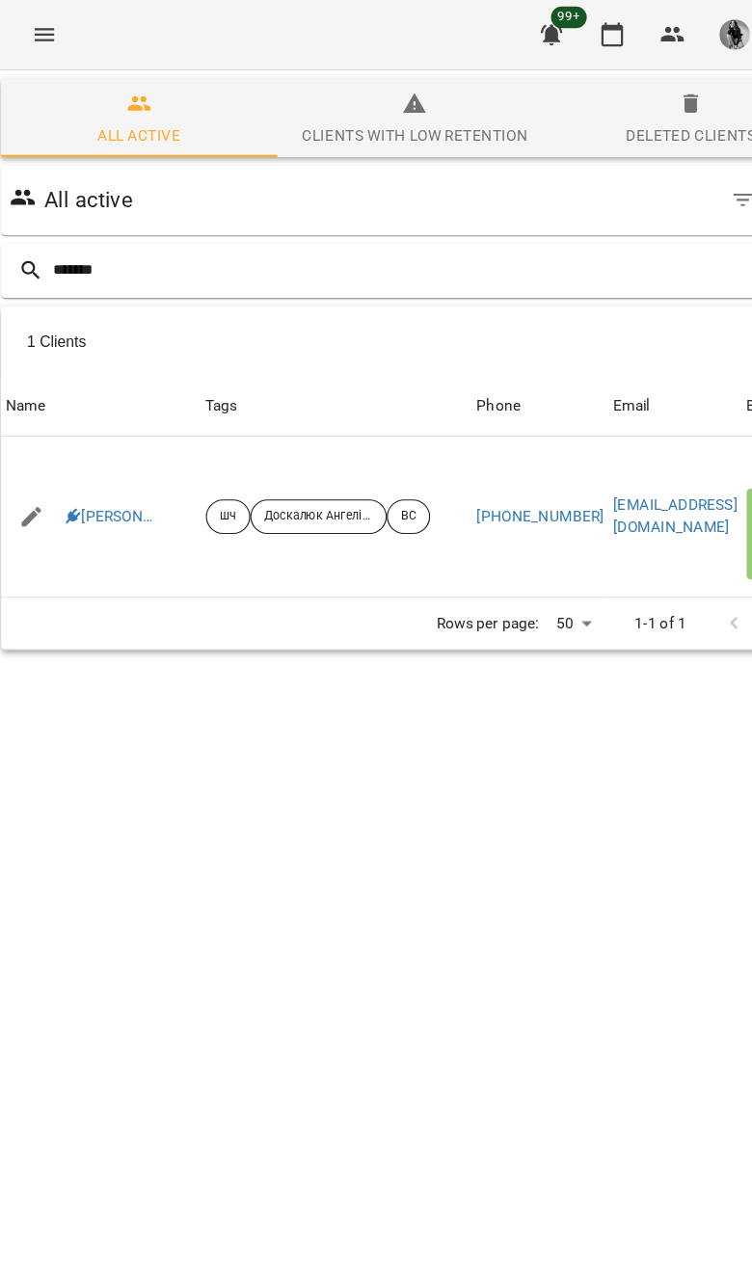
click at [115, 450] on link "[PERSON_NAME]" at bounding box center [106, 459] width 81 height 19
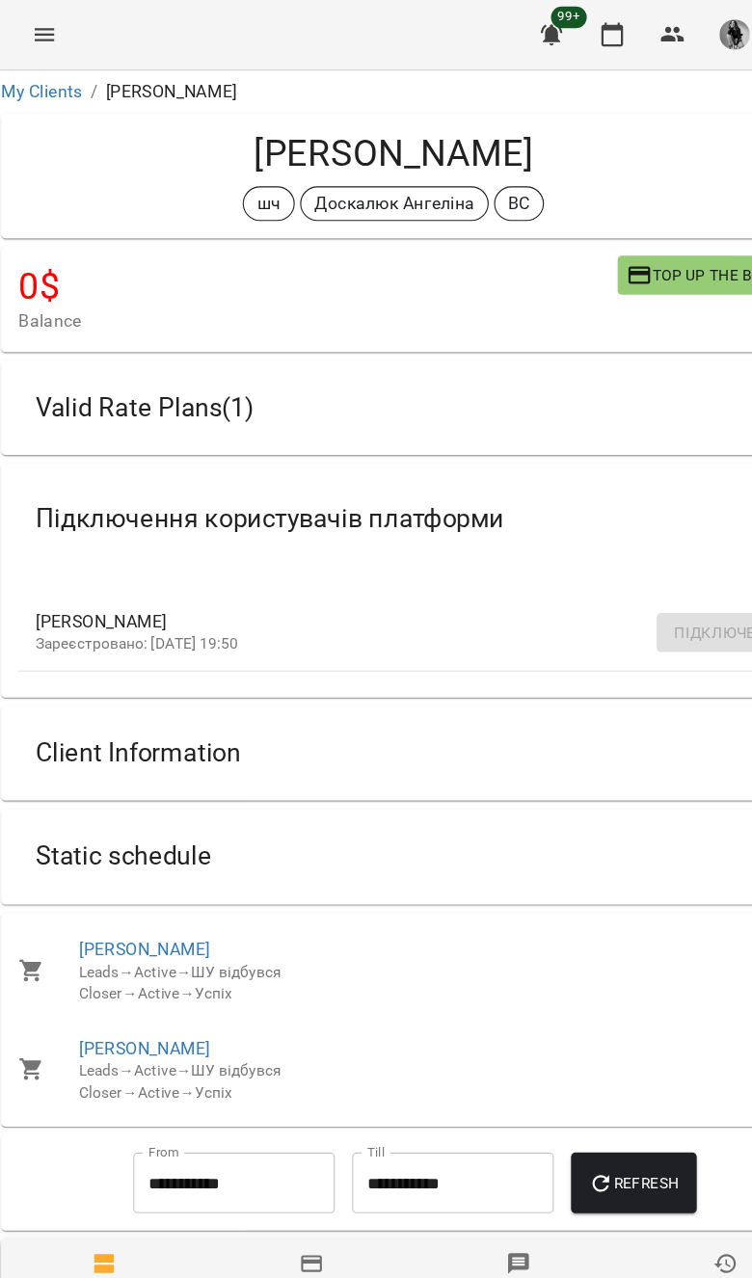
click at [584, 732] on div "Static schedule" at bounding box center [358, 762] width 671 height 61
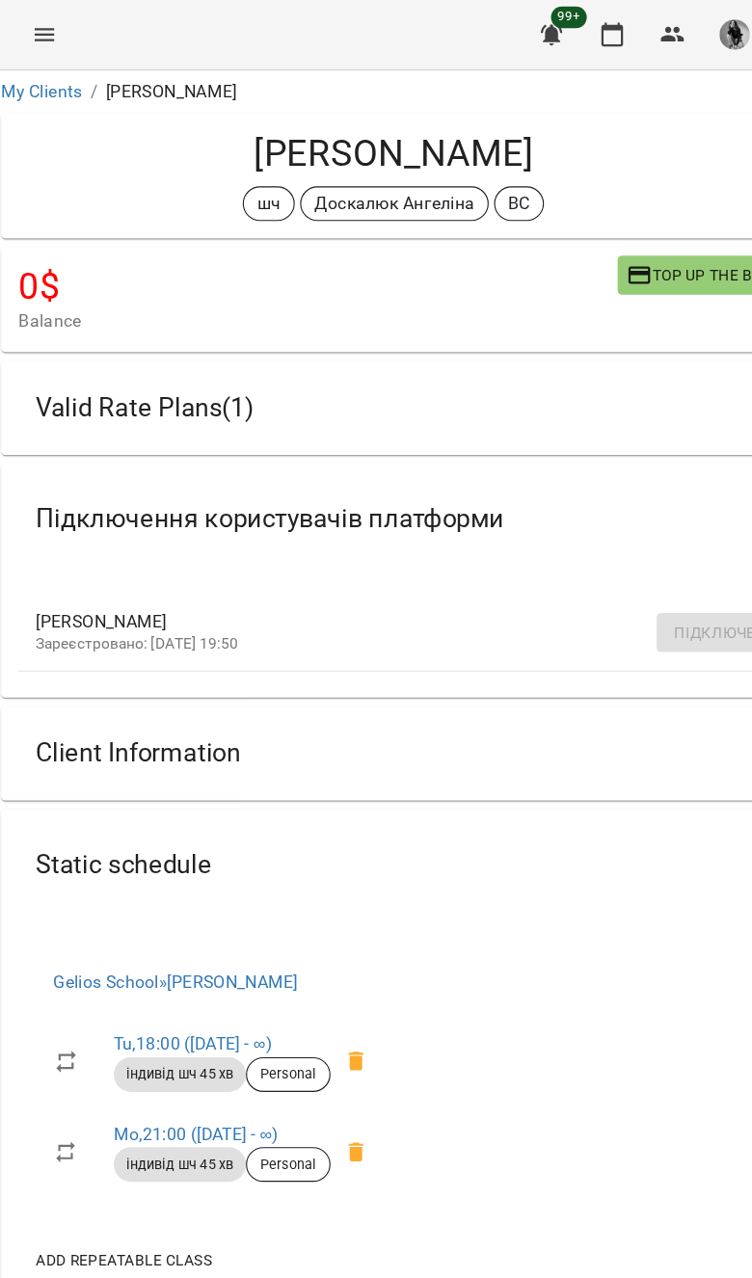
click at [576, 653] on div "Client Information" at bounding box center [358, 670] width 671 height 61
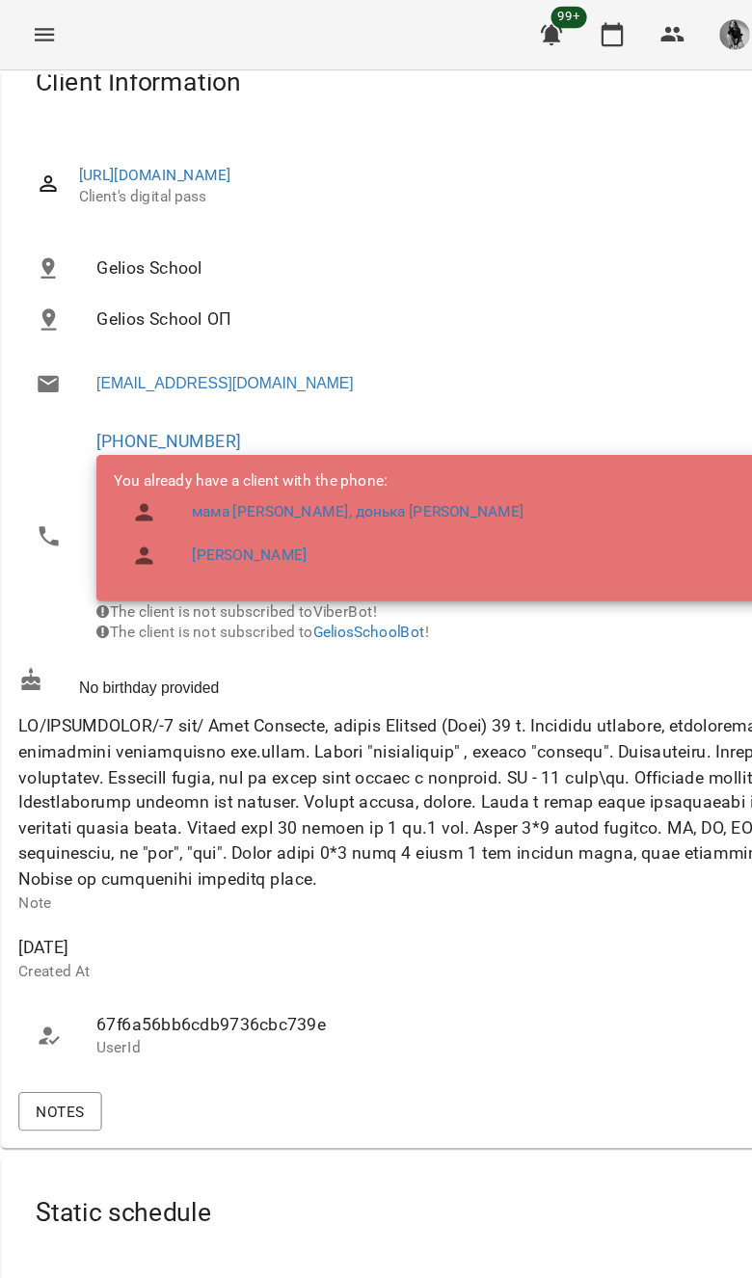
scroll to position [655, 0]
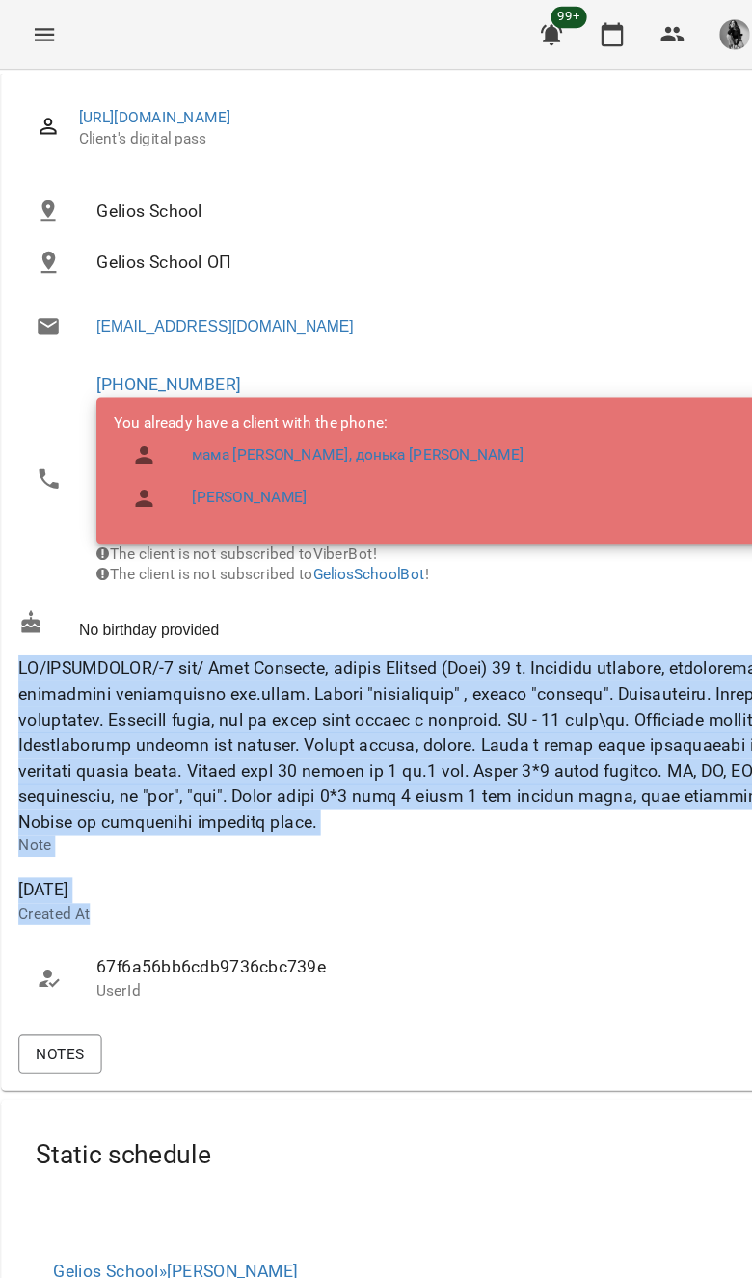
copy div "ШЧ/НІДЕРЛАНДИ/-1 год/ Мама Христина, донька Варвара (Варя) 10 р. Дівчинка відкр…"
